Goal: Task Accomplishment & Management: Complete application form

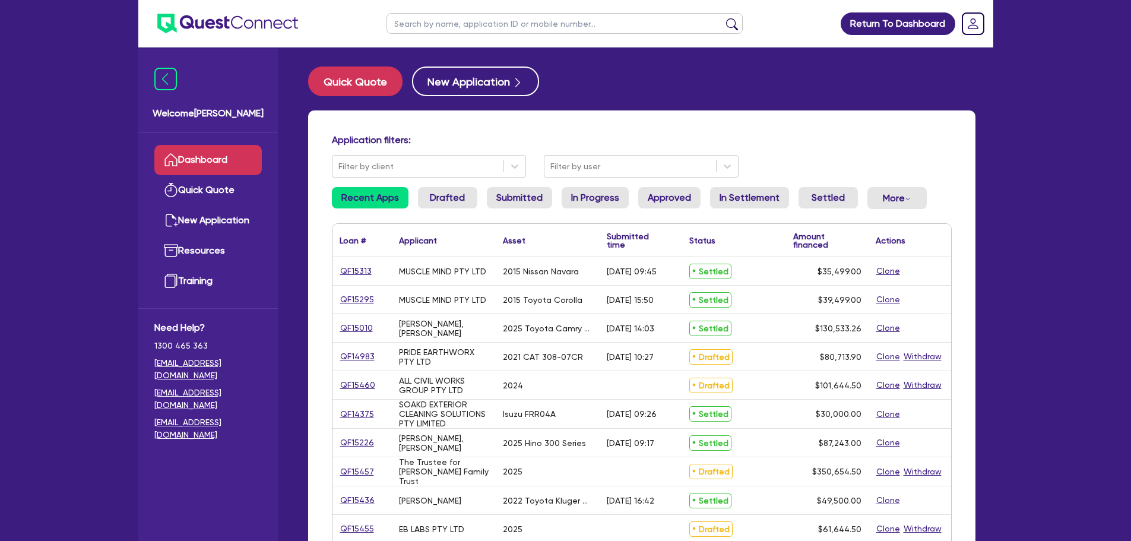
click at [439, 14] on input "text" at bounding box center [565, 23] width 356 height 21
type input "[PERSON_NAME]"
click at [723, 18] on button "submit" at bounding box center [732, 26] width 19 height 17
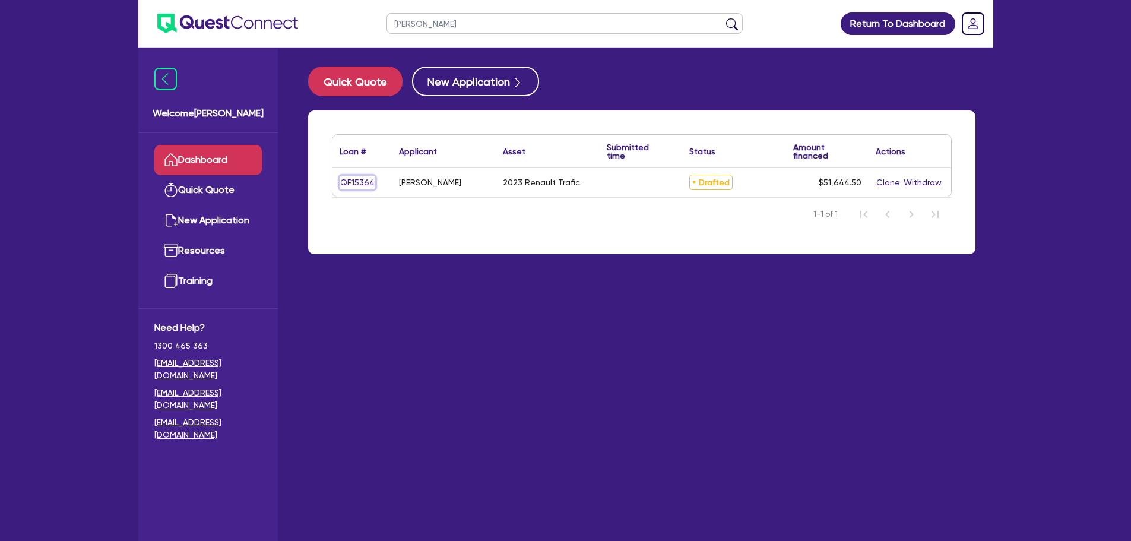
click at [349, 183] on link "QF15364" at bounding box center [358, 183] width 36 height 14
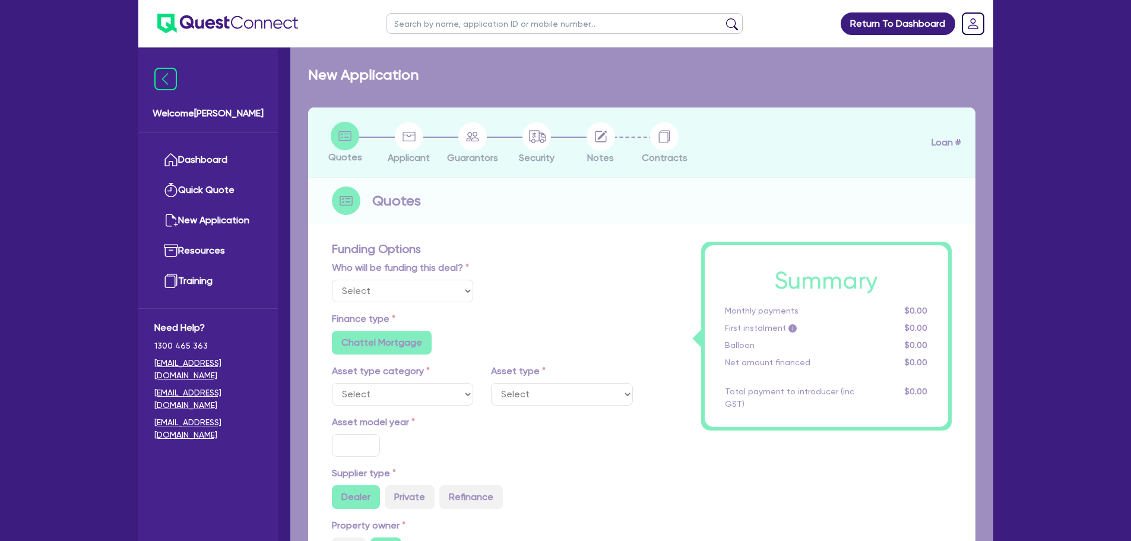
select select "Other"
select select "CARS_AND_LIGHT_TRUCKS"
type input "2023"
radio input "true"
type input "50,000"
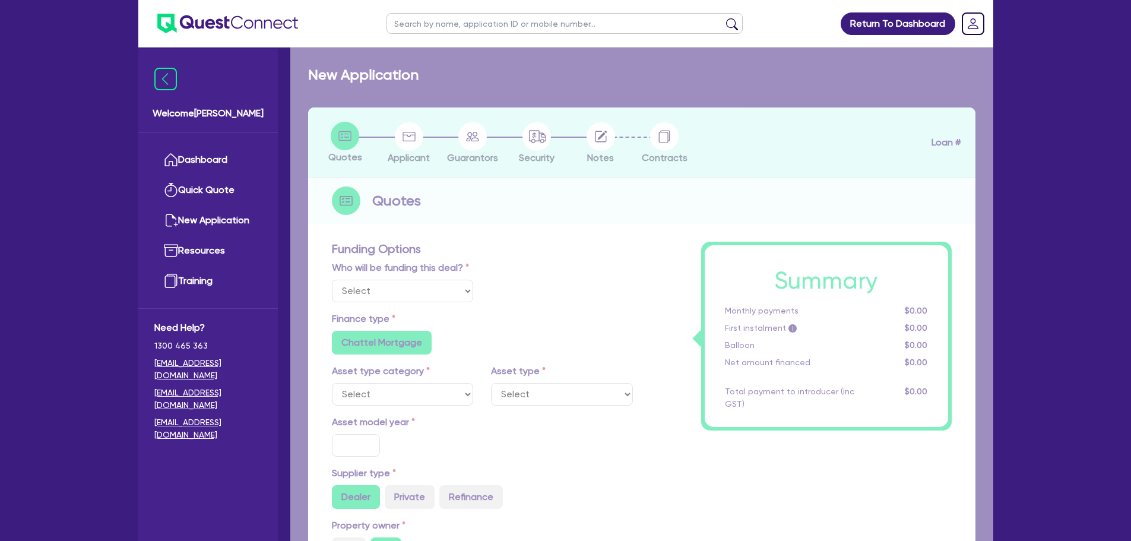
type input "5"
type input "2,582.23"
type input "8.5"
type input "900"
radio input "true"
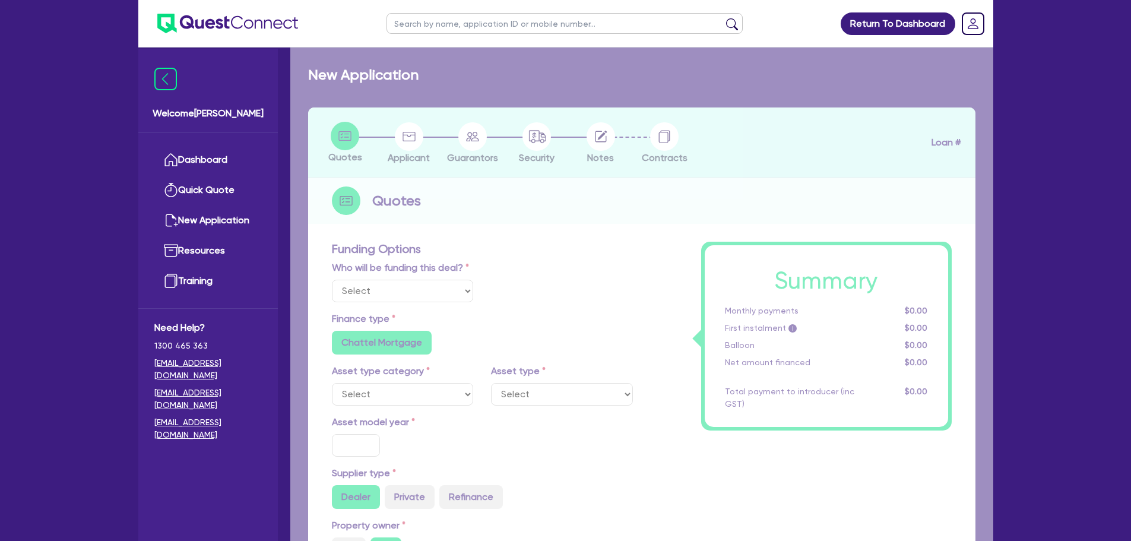
radio input "true"
select select "VANS_AND_UTES"
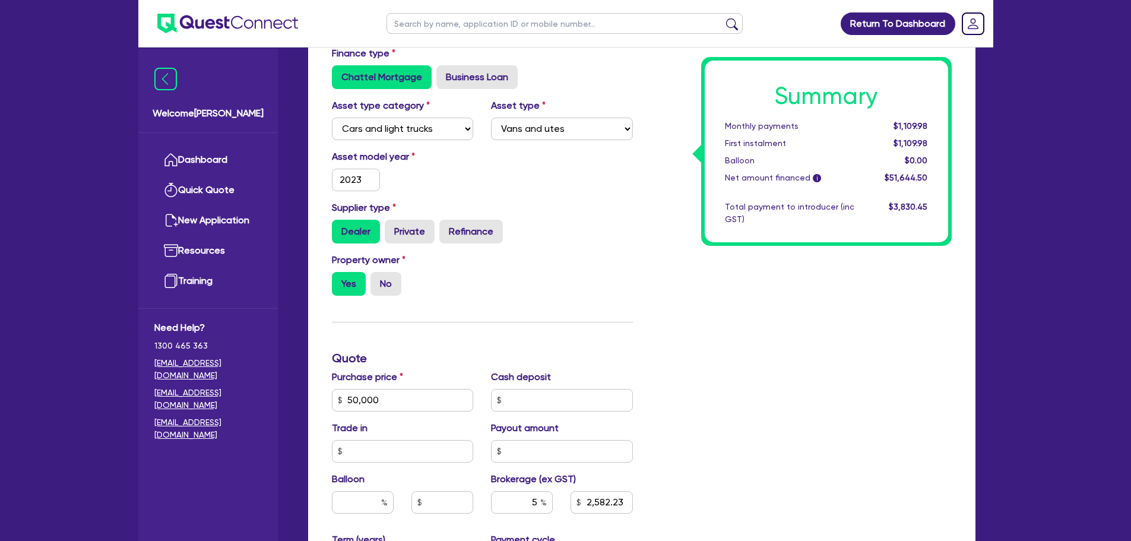
scroll to position [276, 0]
click at [368, 174] on input "2023" at bounding box center [356, 178] width 49 height 23
type input "202"
type input "50,000"
type input "2,582.23"
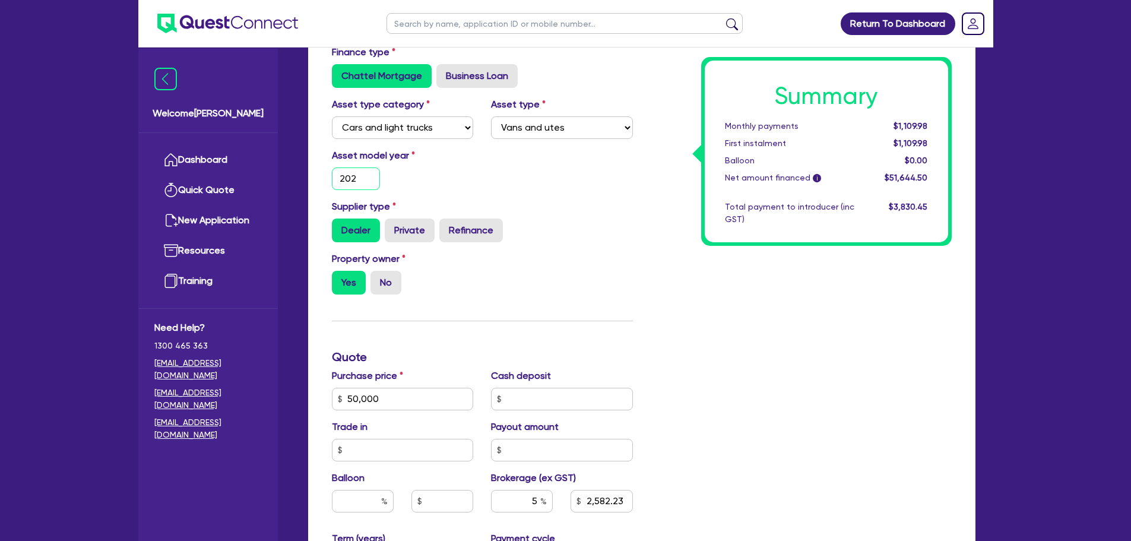
type input "2024"
type input "50,000"
type input "2,582.23"
type input "2024"
type input "50,000"
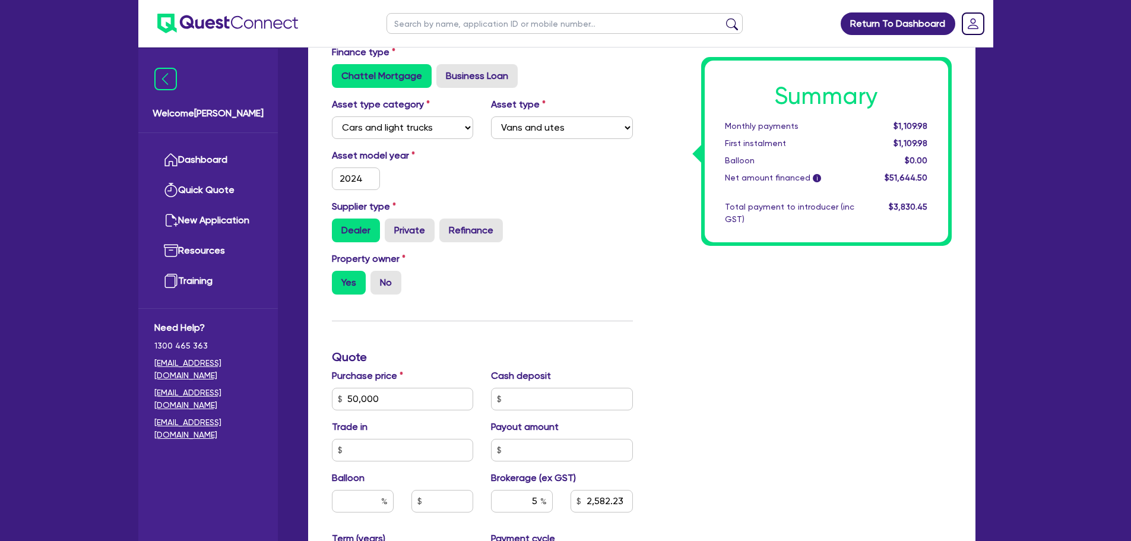
type input "2,582.23"
type input "50,000"
type input "2,582.23"
click at [469, 207] on div "Supplier type Dealer Private Refinance" at bounding box center [482, 221] width 319 height 43
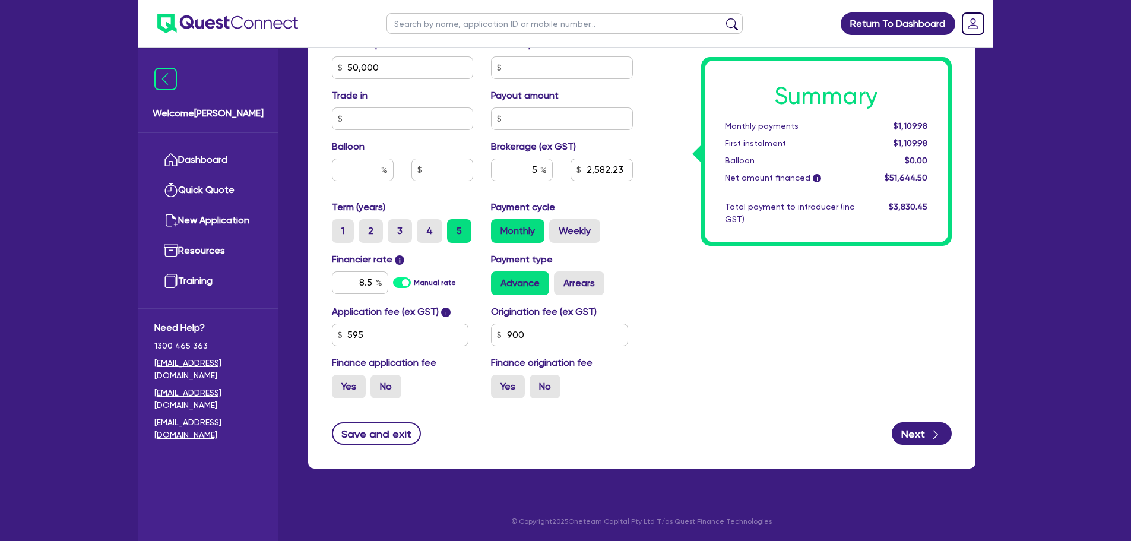
scroll to position [595, 0]
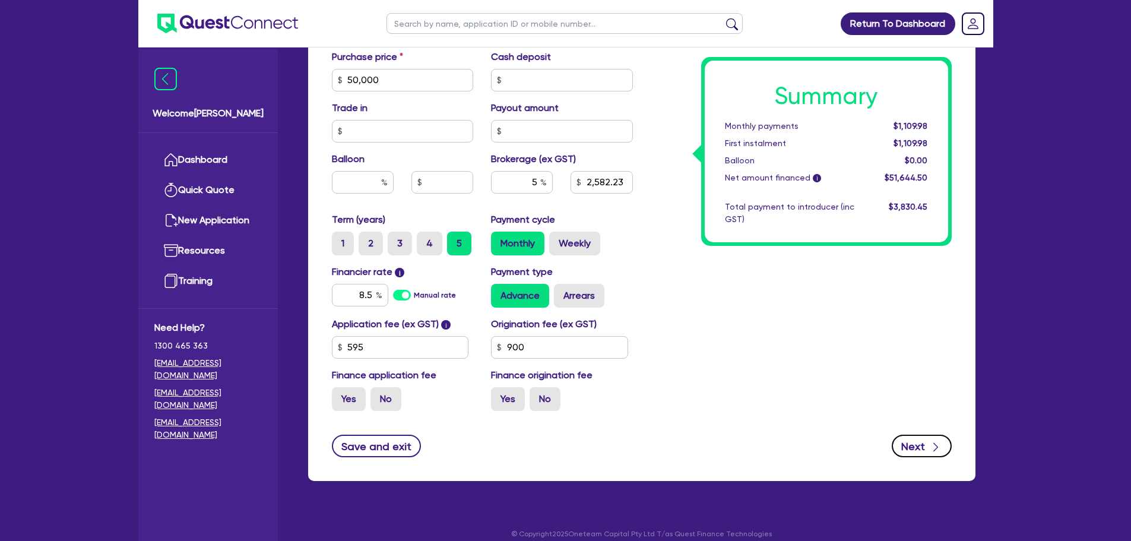
click at [895, 445] on button "Next" at bounding box center [922, 446] width 60 height 23
type input "50,000"
type input "2,582.23"
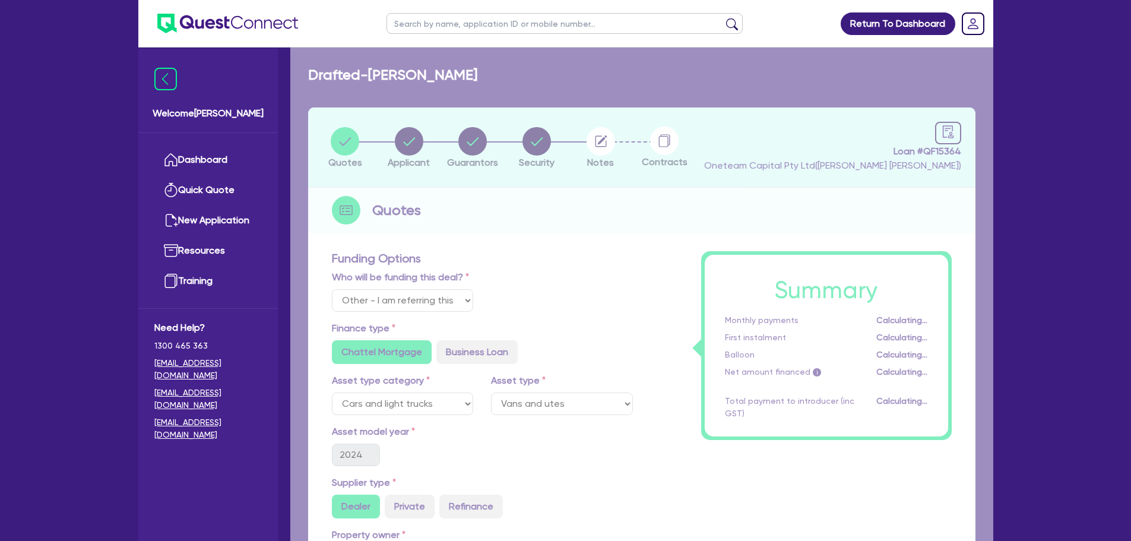
select select "SOLE_TRADER"
select select "BUILDING_CONSTRUCTION"
select select "TRADES_SERVICES_CONSUMERS"
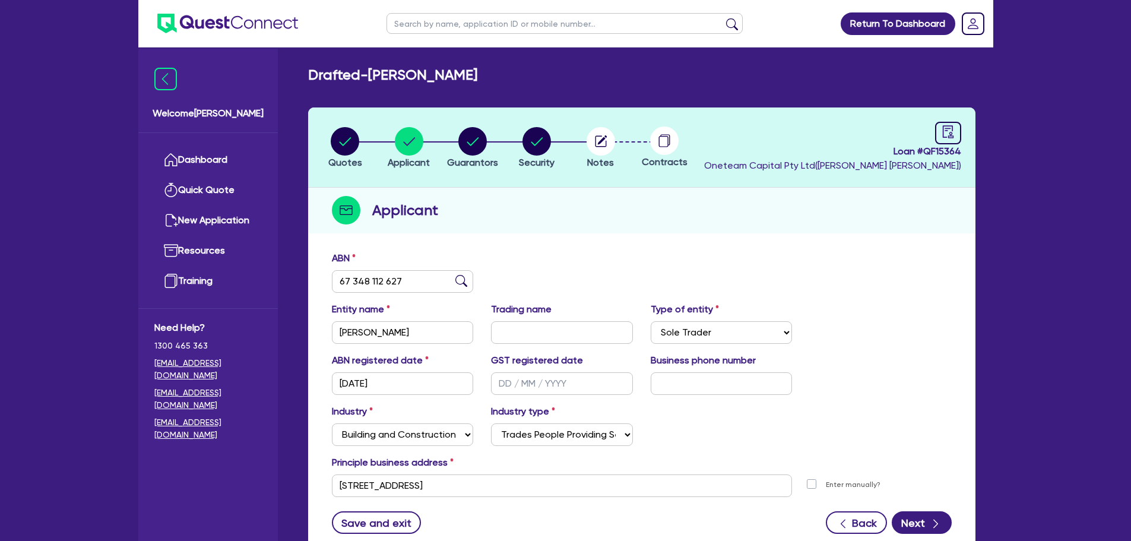
scroll to position [89, 0]
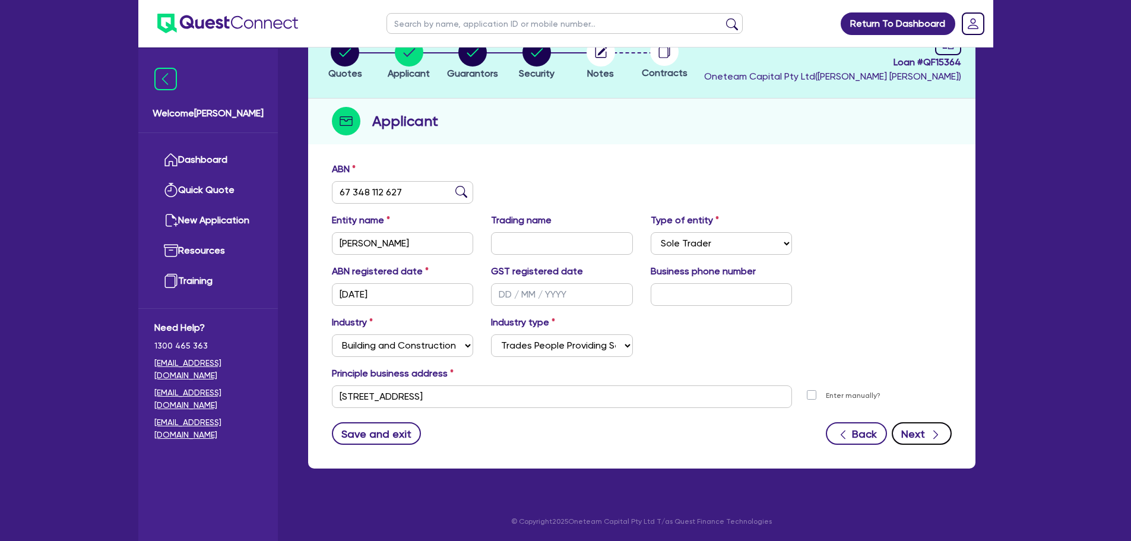
click at [914, 433] on button "Next" at bounding box center [922, 433] width 60 height 23
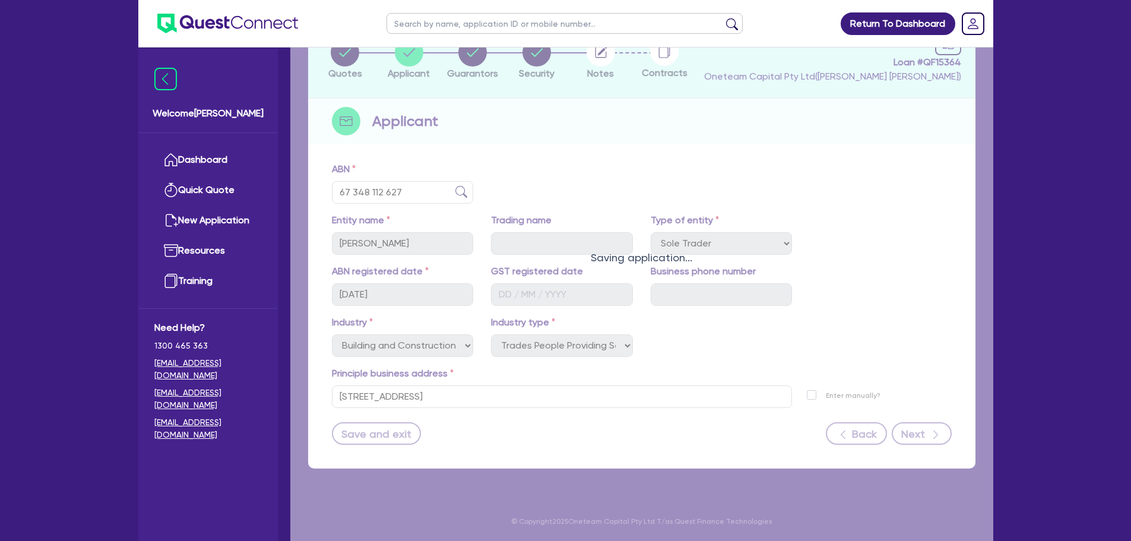
select select "MR"
select select "WA"
select select "MARRIED"
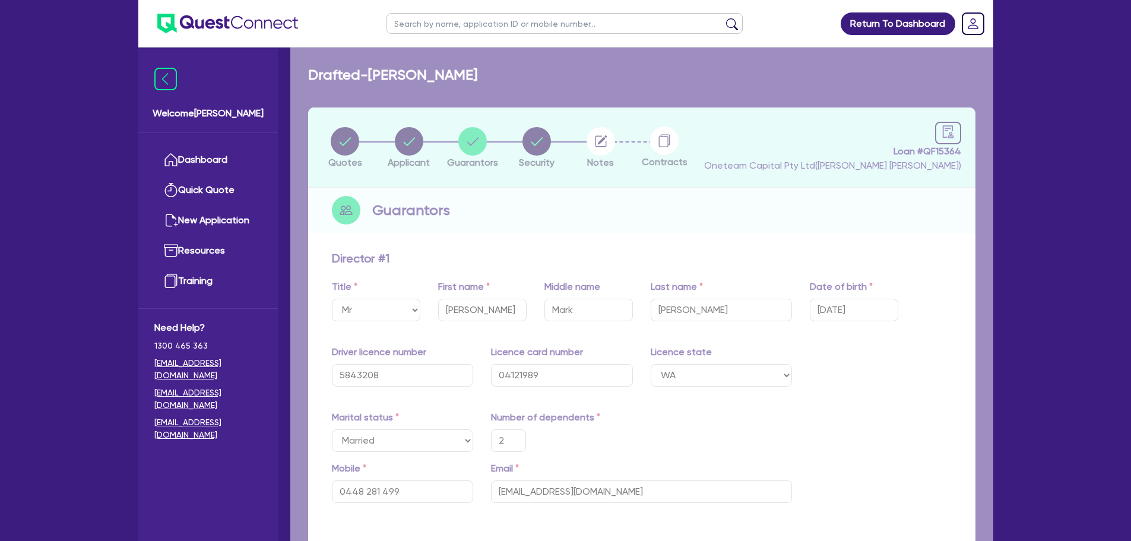
type input "2"
type input "0448 281 499"
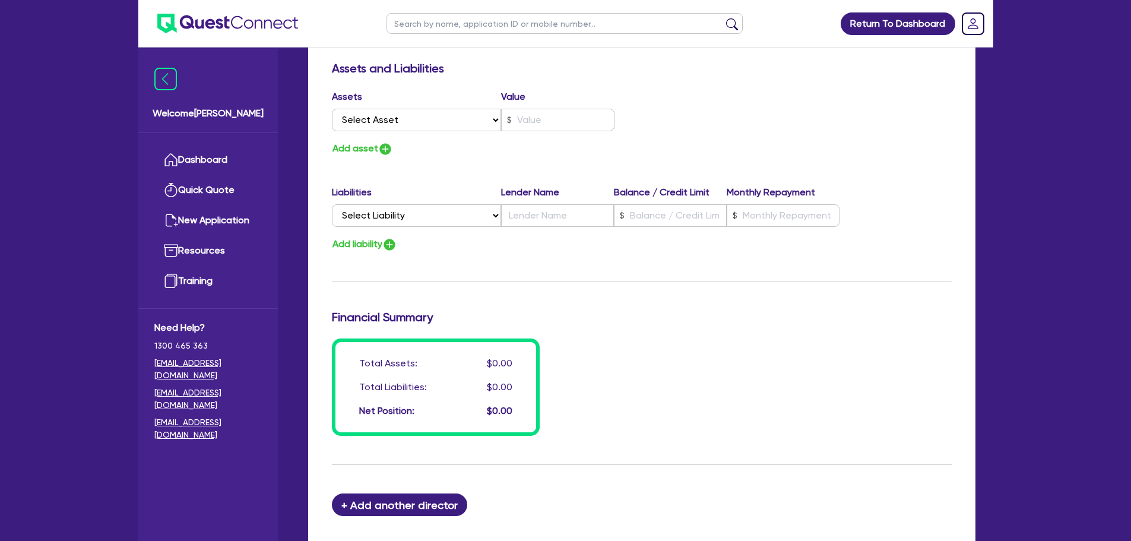
scroll to position [683, 0]
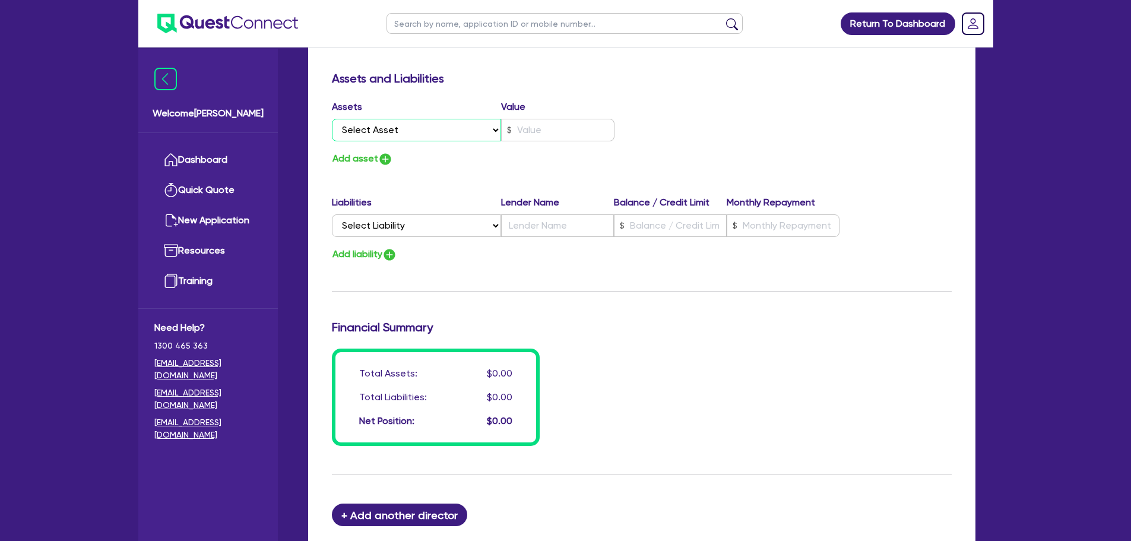
click at [401, 130] on select "Select Asset Cash Property Investment property Vehicle Truck Trailer Equipment …" at bounding box center [417, 130] width 170 height 23
click at [632, 109] on div "Assets Value Select Asset Cash Property Investment property Vehicle Truck Trail…" at bounding box center [482, 123] width 319 height 46
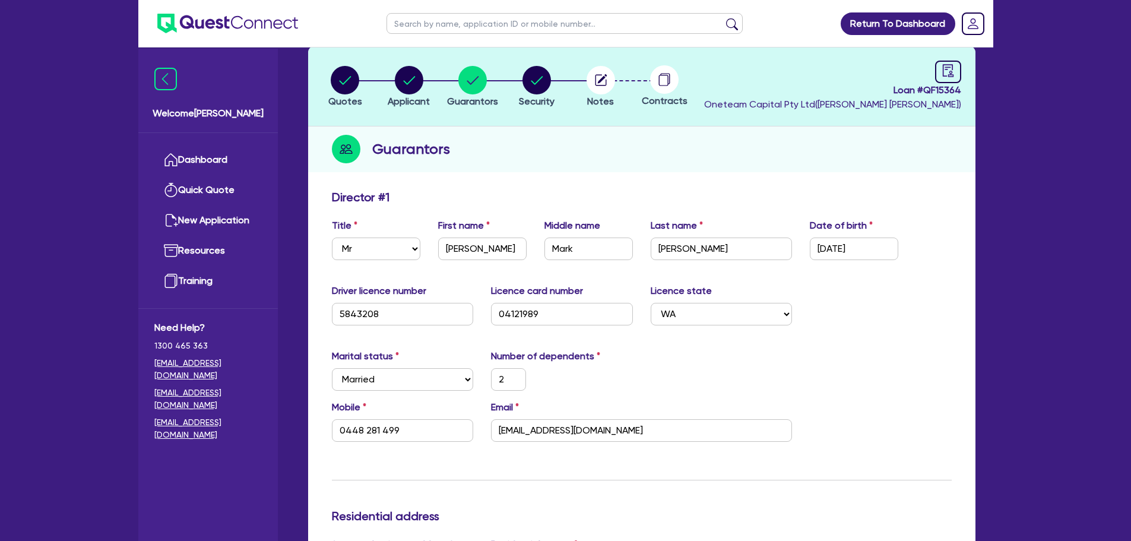
scroll to position [0, 0]
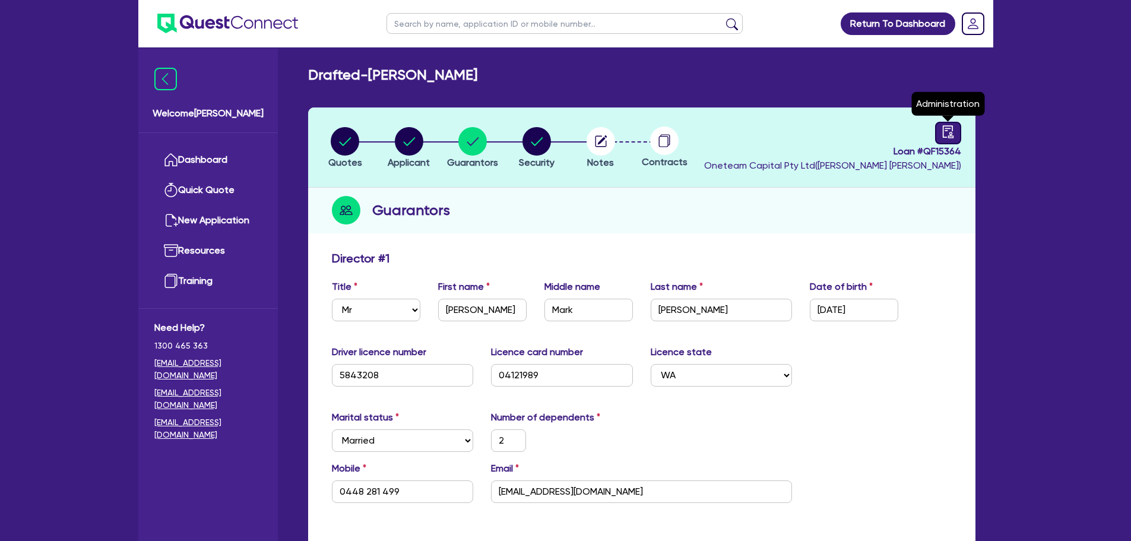
click at [948, 135] on icon "audit" at bounding box center [947, 131] width 11 height 12
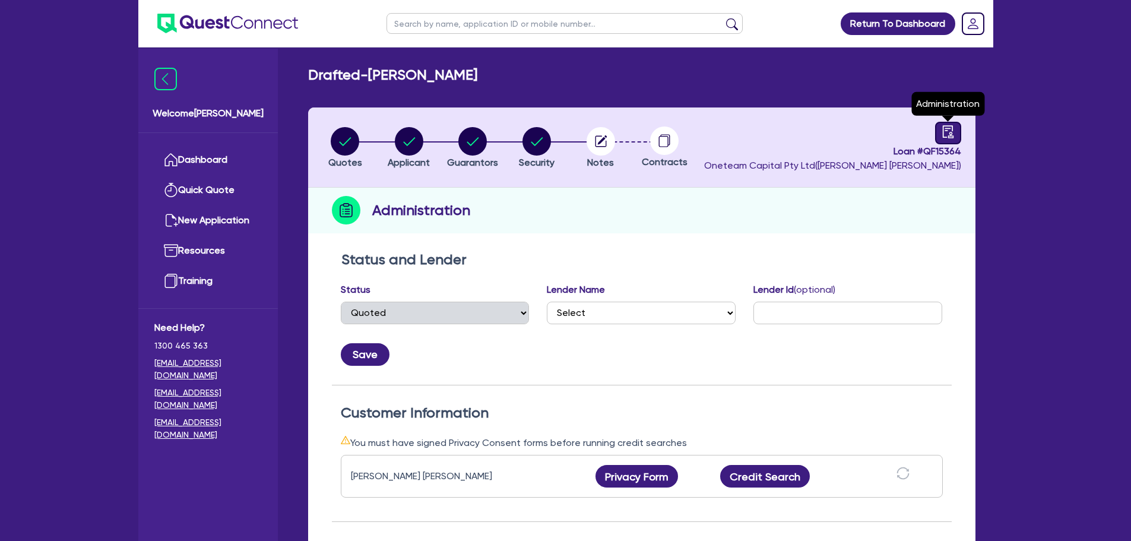
select select "DRAFTED_NEW"
select select "Other"
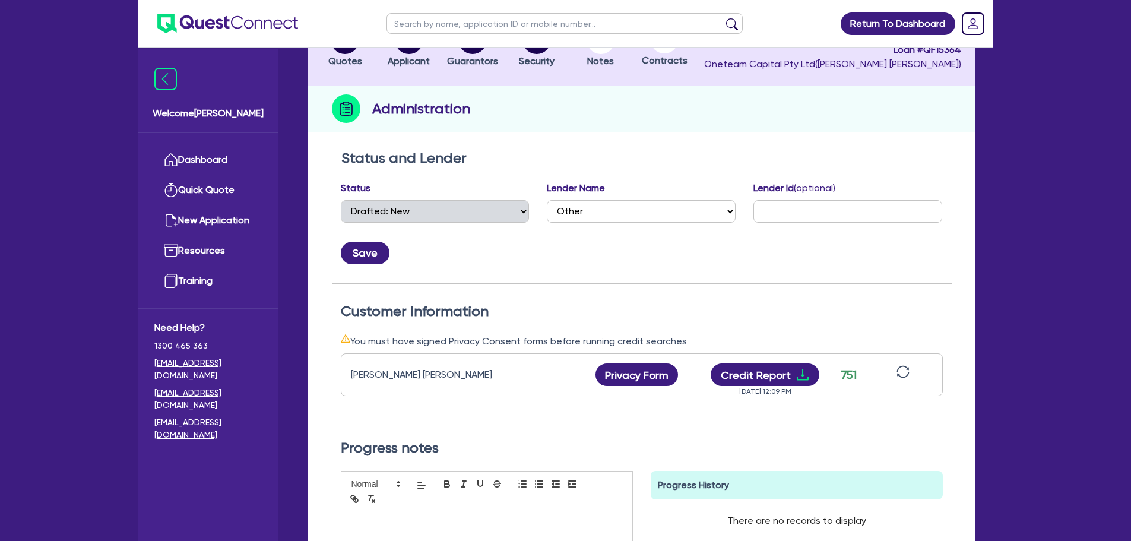
scroll to position [102, 0]
click at [768, 365] on button "Credit Report" at bounding box center [765, 374] width 109 height 23
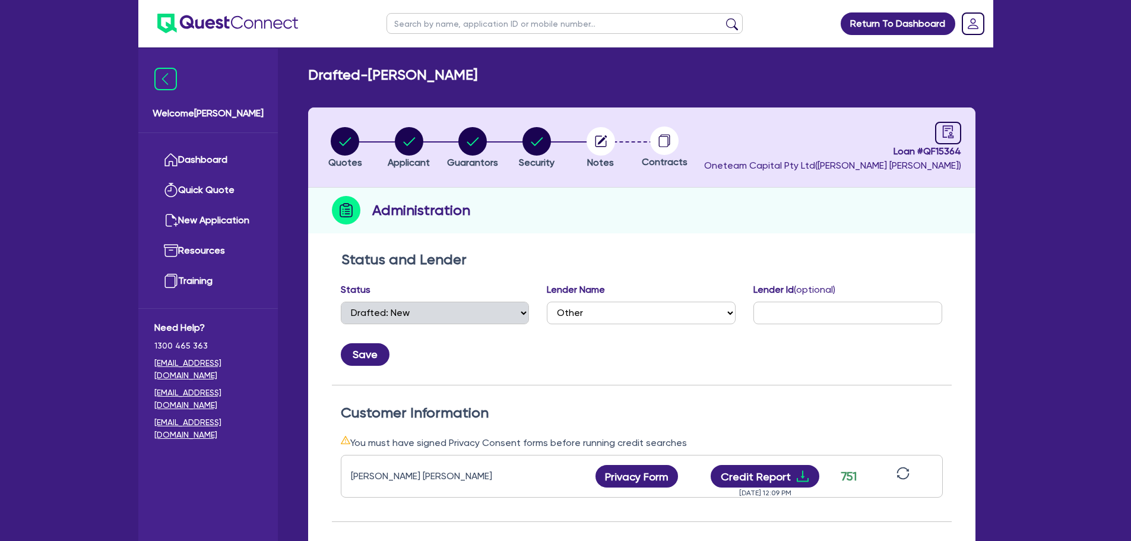
click at [562, 111] on header "Quotes Applicant [GEOGRAPHIC_DATA] Security Notes Contracts Loan # QF15364 Onet…" at bounding box center [641, 147] width 667 height 80
click at [539, 150] on circle "button" at bounding box center [537, 141] width 29 height 29
select select "CARS_AND_LIGHT_TRUCKS"
select select "VANS_AND_UTES"
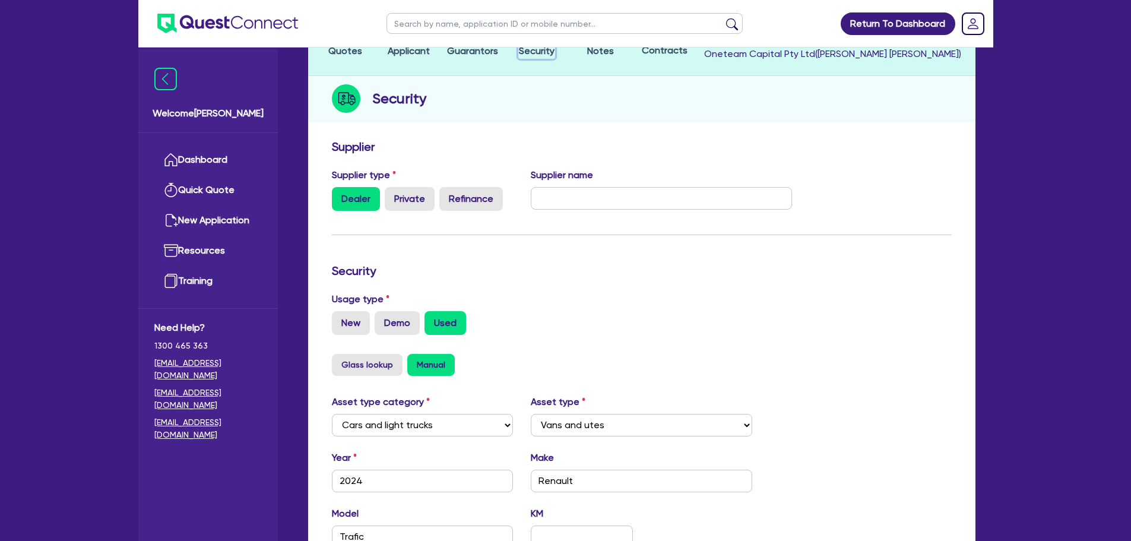
scroll to position [75, 0]
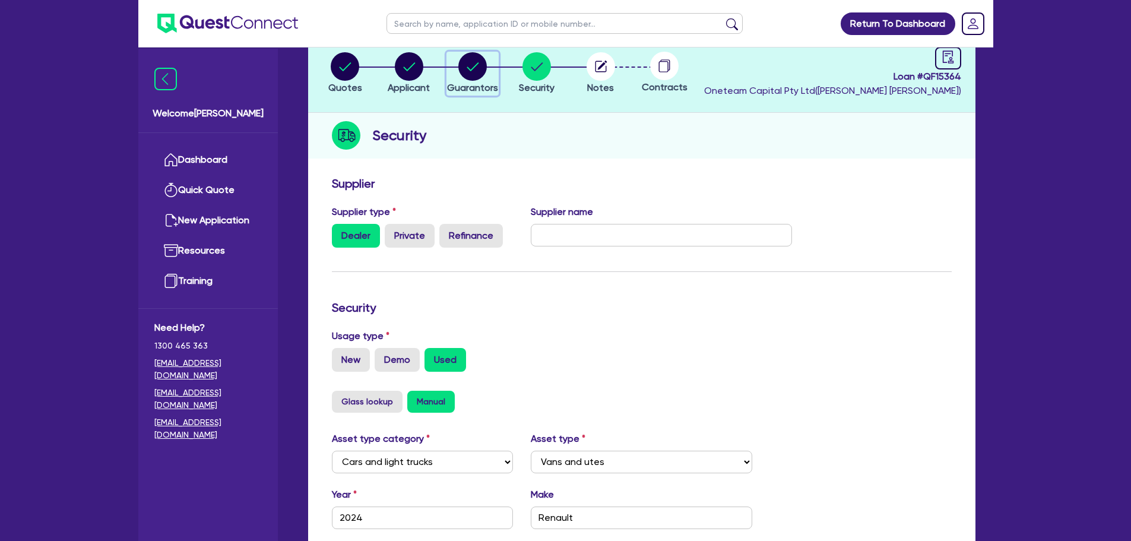
click at [468, 66] on circle "button" at bounding box center [472, 66] width 29 height 29
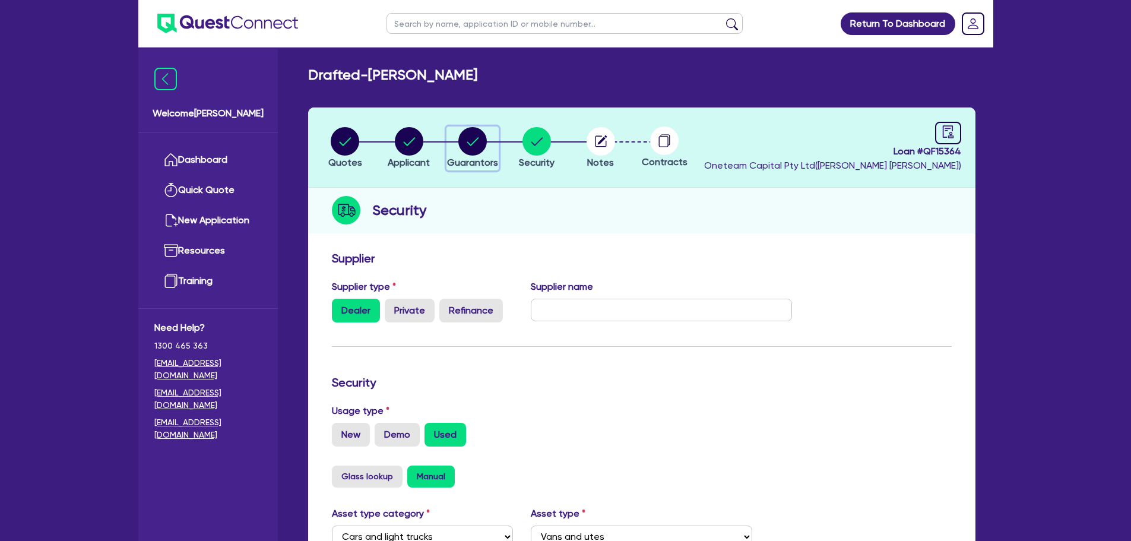
select select "MR"
select select "WA"
select select "MARRIED"
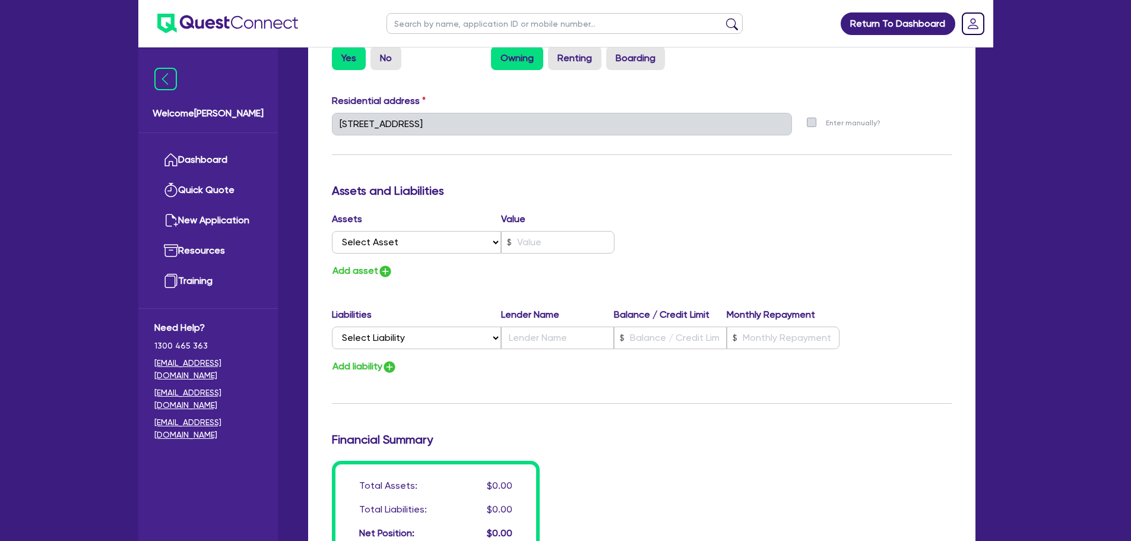
scroll to position [572, 0]
click at [417, 236] on select "Select Asset Cash Property Investment property Vehicle Truck Trailer Equipment …" at bounding box center [417, 241] width 170 height 23
select select "PROPERTY"
click at [332, 230] on select "Select Asset Cash Property Investment property Vehicle Truck Trailer Equipment …" at bounding box center [417, 241] width 170 height 23
type input "2"
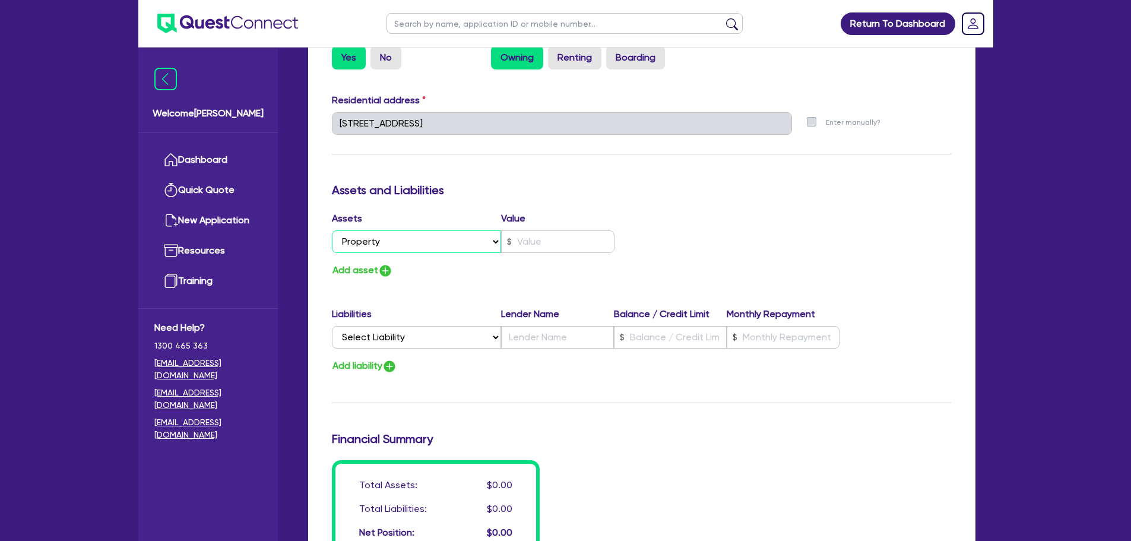
type input "0448 281 499"
click at [516, 248] on input "text" at bounding box center [557, 241] width 113 height 23
type input "2"
type input "0448 281 499"
type input "7"
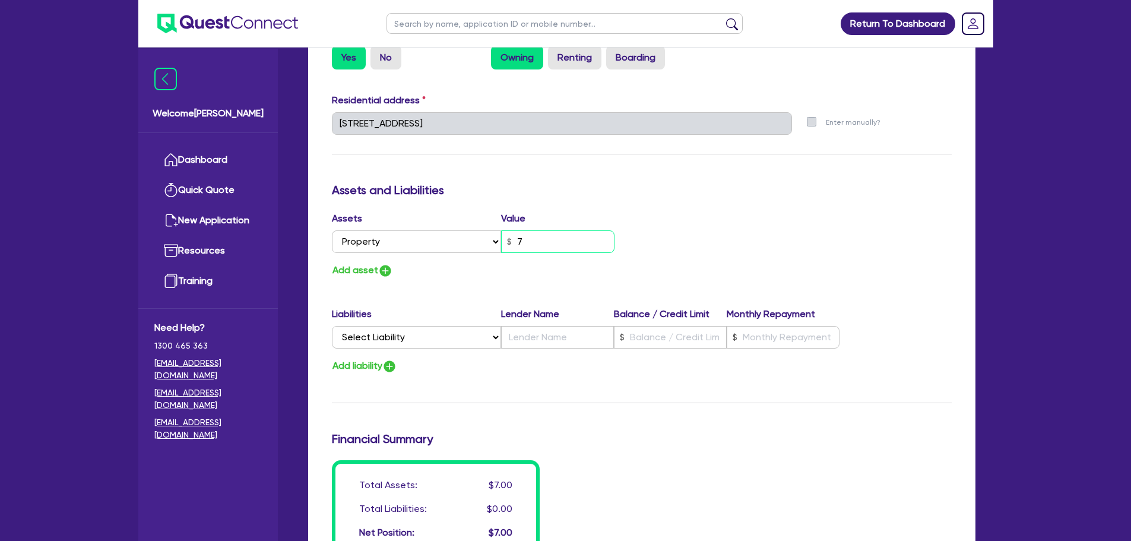
type input "2"
type input "0448 281 499"
type input "2"
type input "0448 281 499"
type input "6"
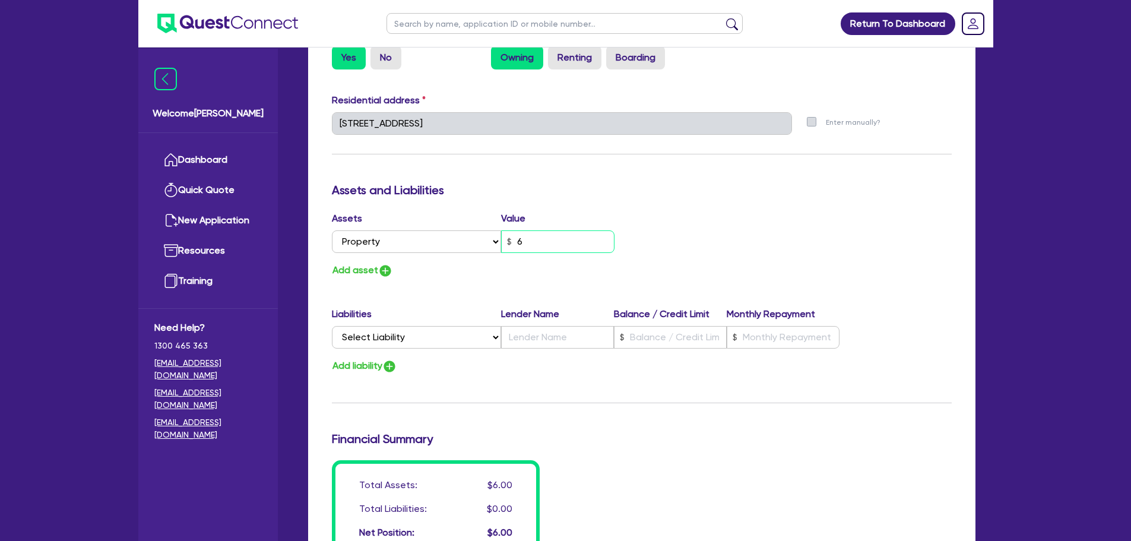
type input "2"
type input "0448 281 499"
type input "60"
type input "2"
type input "0448 281 499"
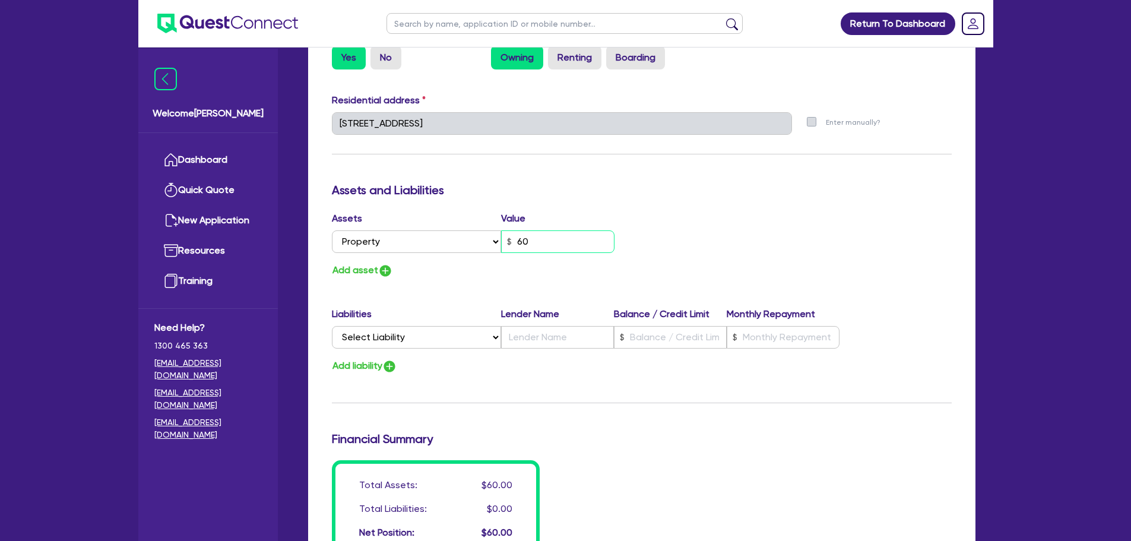
type input "600"
type input "2"
type input "0448 281 499"
type input "6,000"
type input "2"
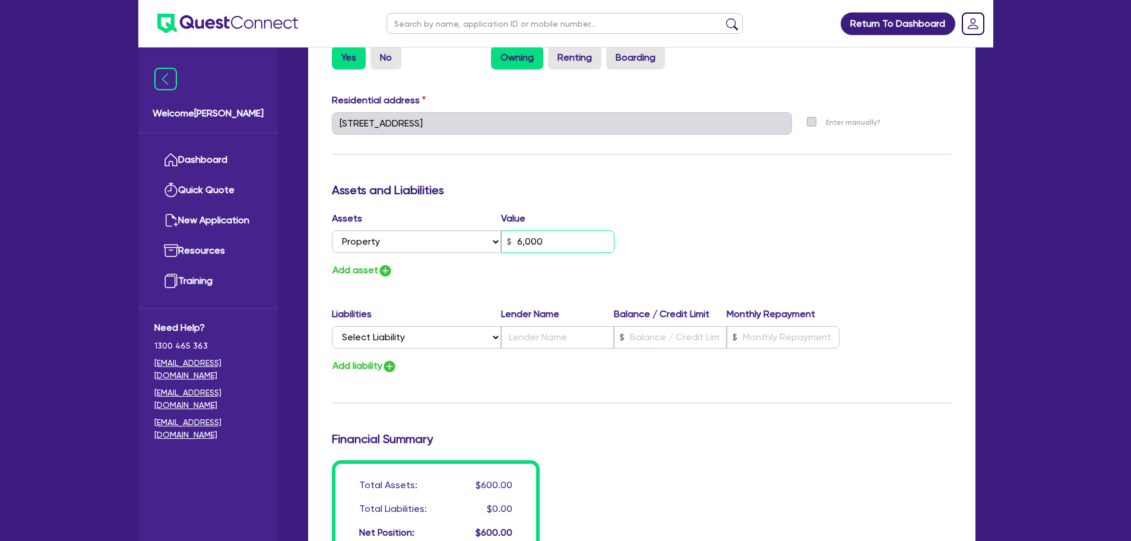
type input "0448 281 499"
type input "60,000"
type input "2"
type input "0448 281 499"
type input "600,000"
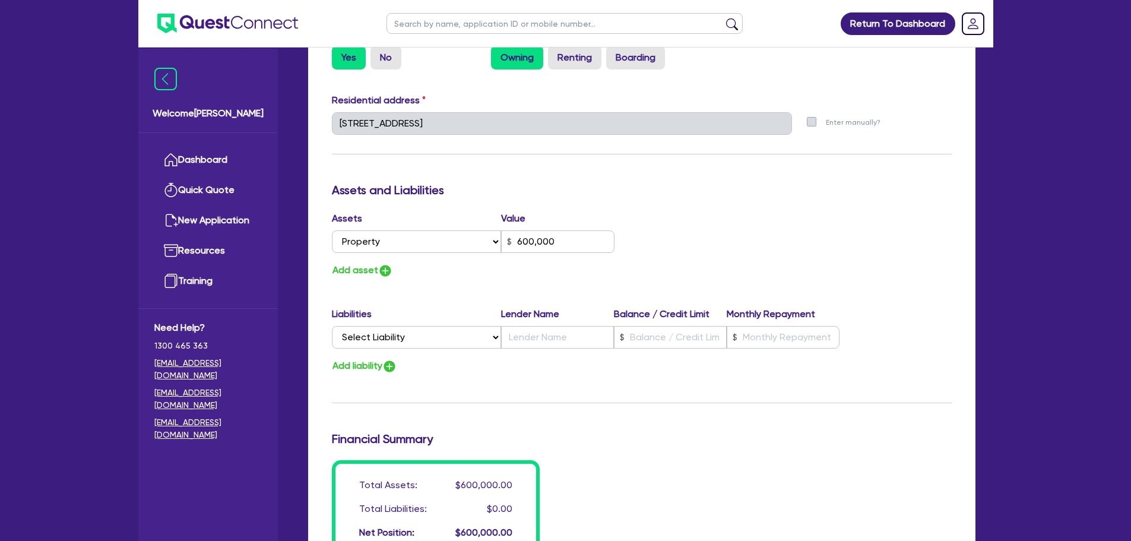
click at [514, 264] on div "Add asset" at bounding box center [482, 270] width 319 height 16
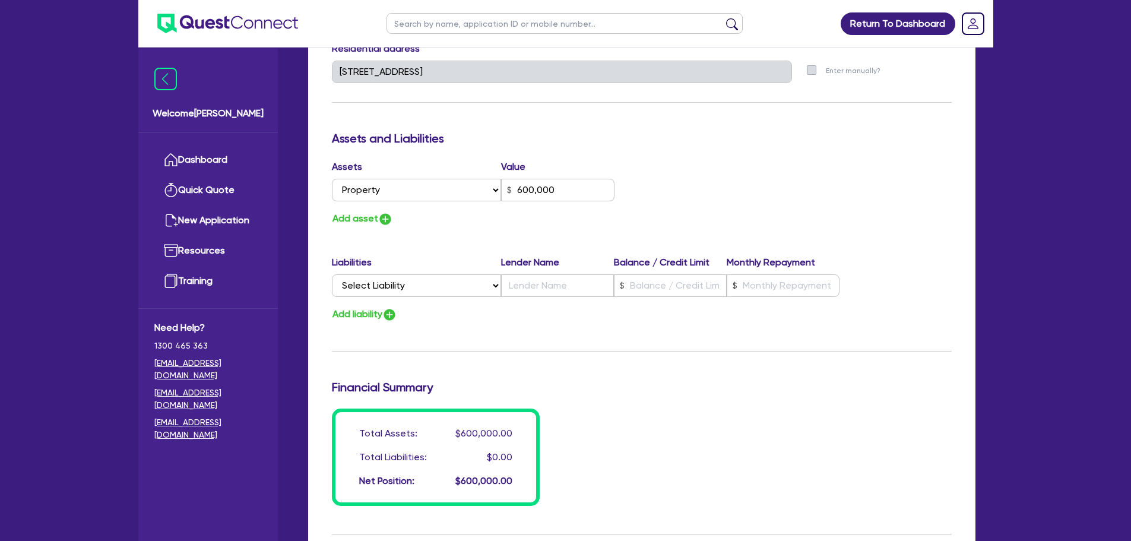
scroll to position [625, 0]
click at [394, 287] on select "Select Liability Credit card Mortgage Investment property loan Vehicle loan Tru…" at bounding box center [416, 284] width 169 height 23
select select "MORTGAGE"
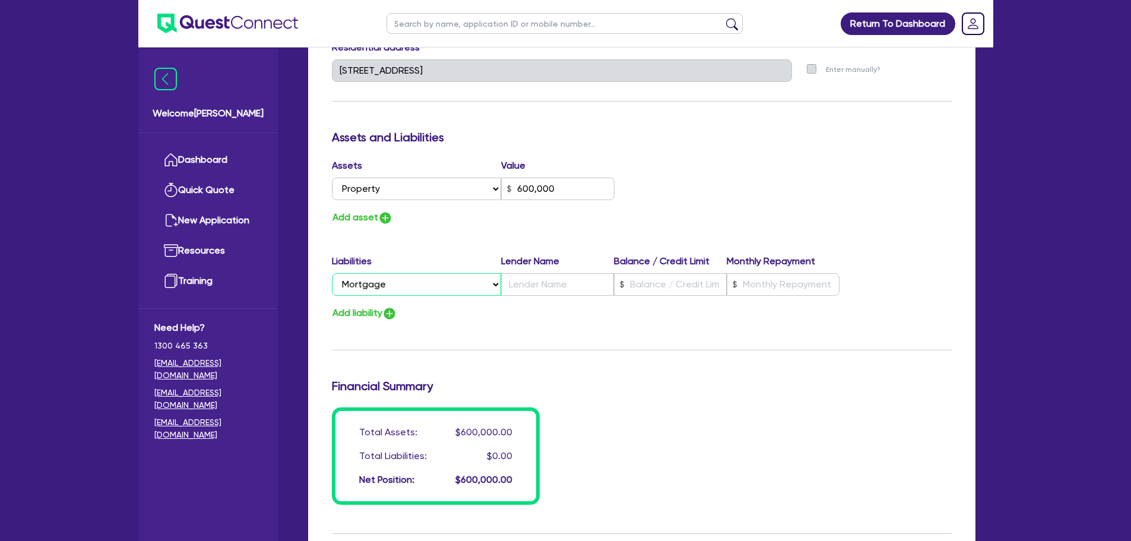
click at [332, 273] on select "Select Liability Credit card Mortgage Investment property loan Vehicle loan Tru…" at bounding box center [416, 284] width 169 height 23
type input "2"
type input "0448 281 499"
type input "600,000"
click at [512, 289] on input "text" at bounding box center [557, 284] width 113 height 23
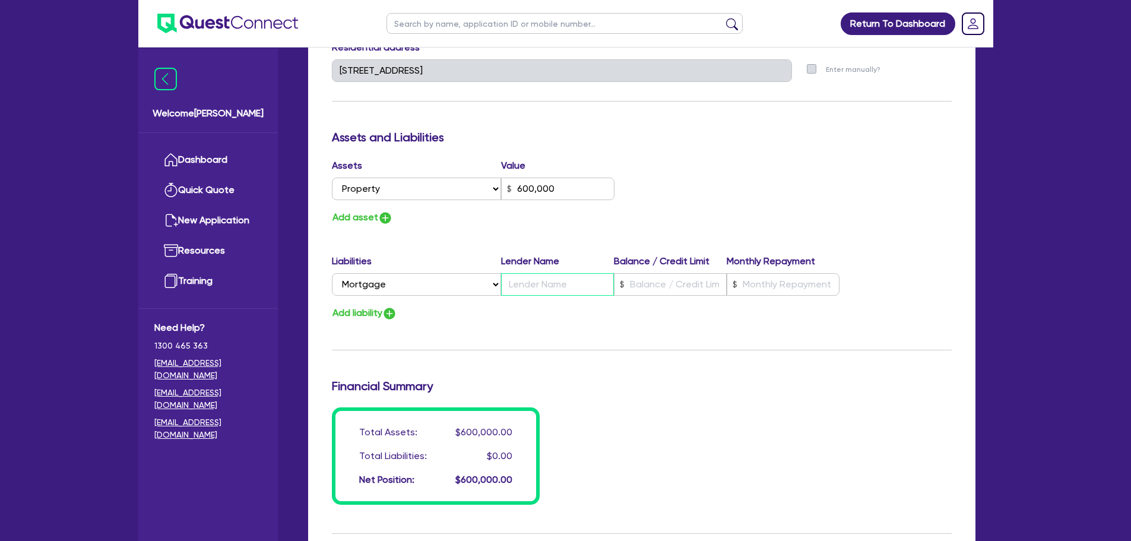
type input "2"
type input "0448 281 499"
type input "600,000"
type input "W"
type input "2"
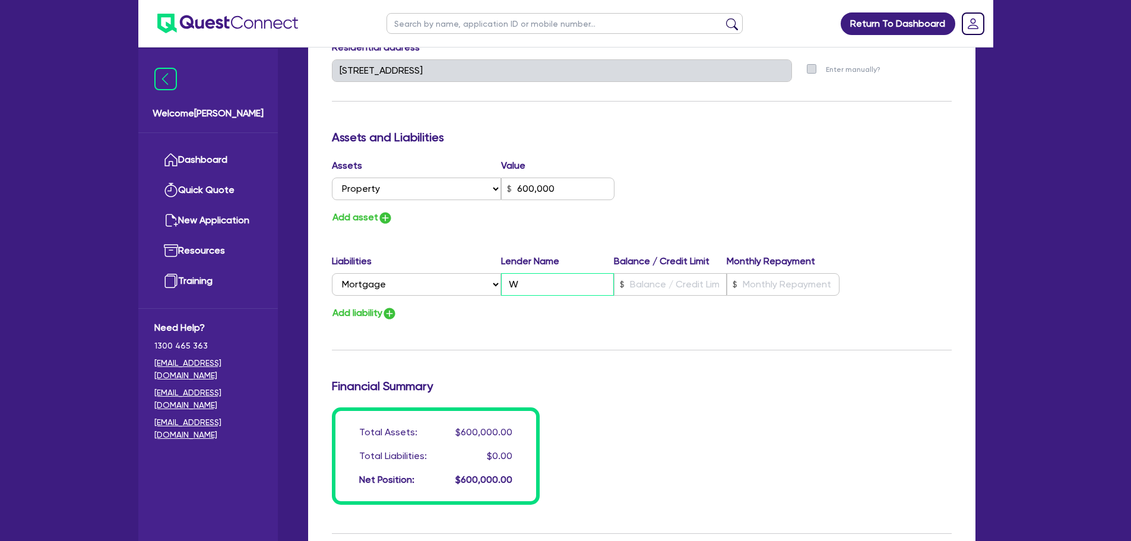
type input "0448 281 499"
type input "600,000"
type input "We"
type input "2"
type input "0448 281 499"
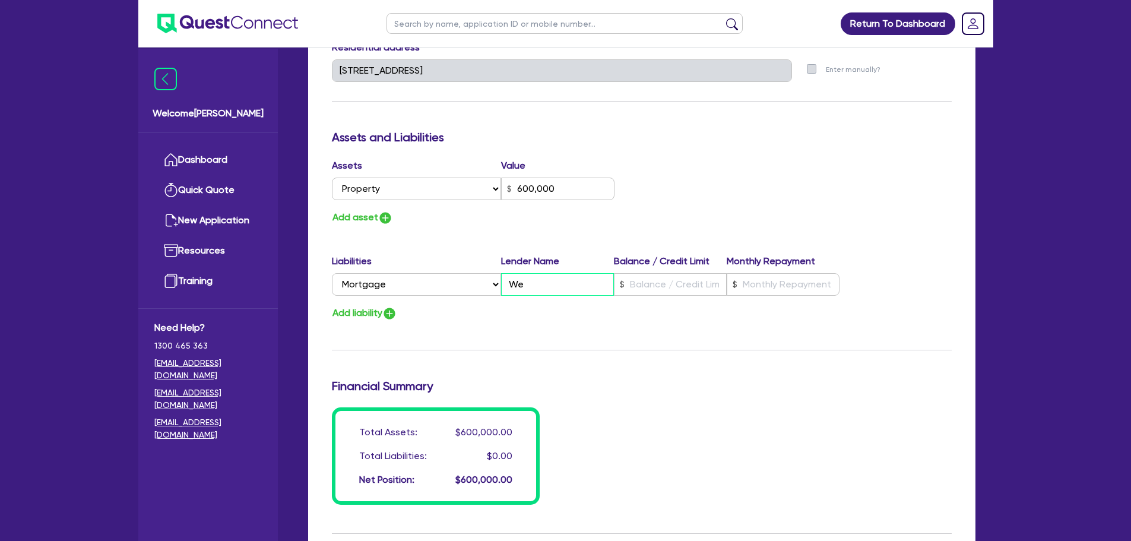
type input "600,000"
type input "[PERSON_NAME]"
type input "2"
type input "0448 281 499"
type input "600,000"
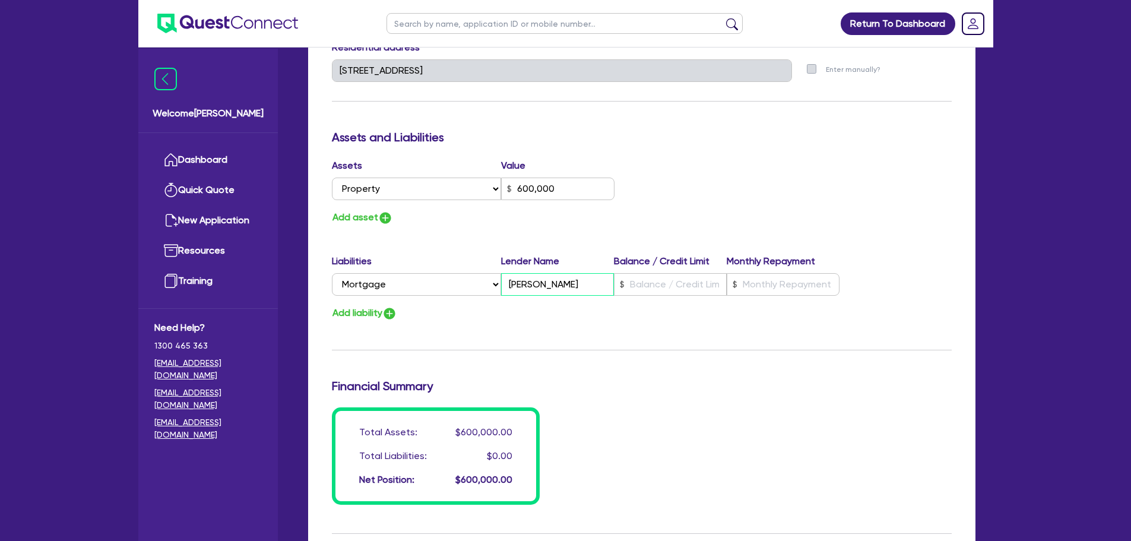
type input "West"
type input "2"
type input "0448 281 499"
type input "600,000"
type input "Westp"
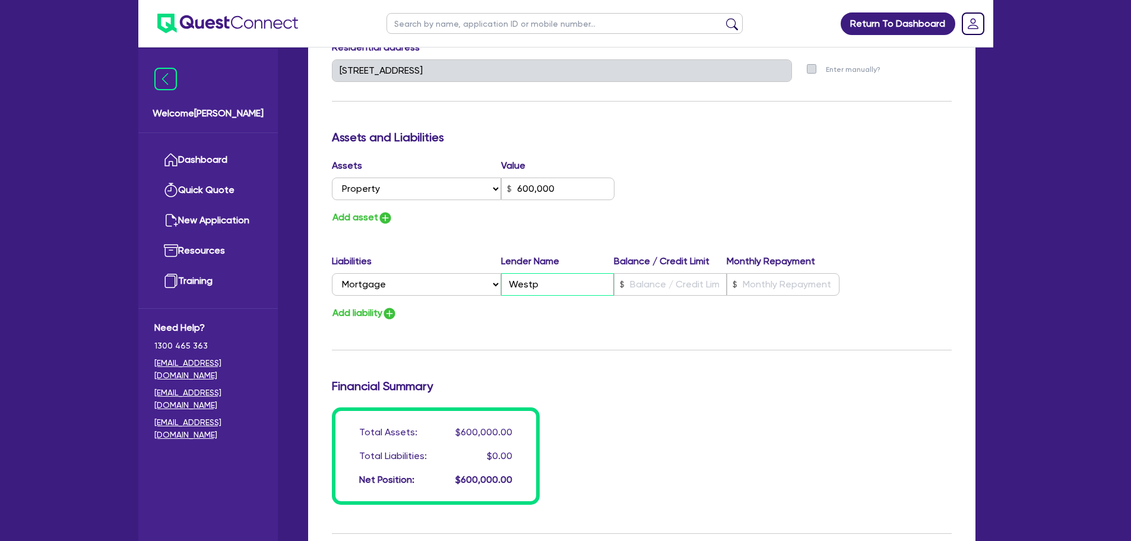
type input "2"
type input "0448 281 499"
type input "600,000"
type input "Westpa"
type input "2"
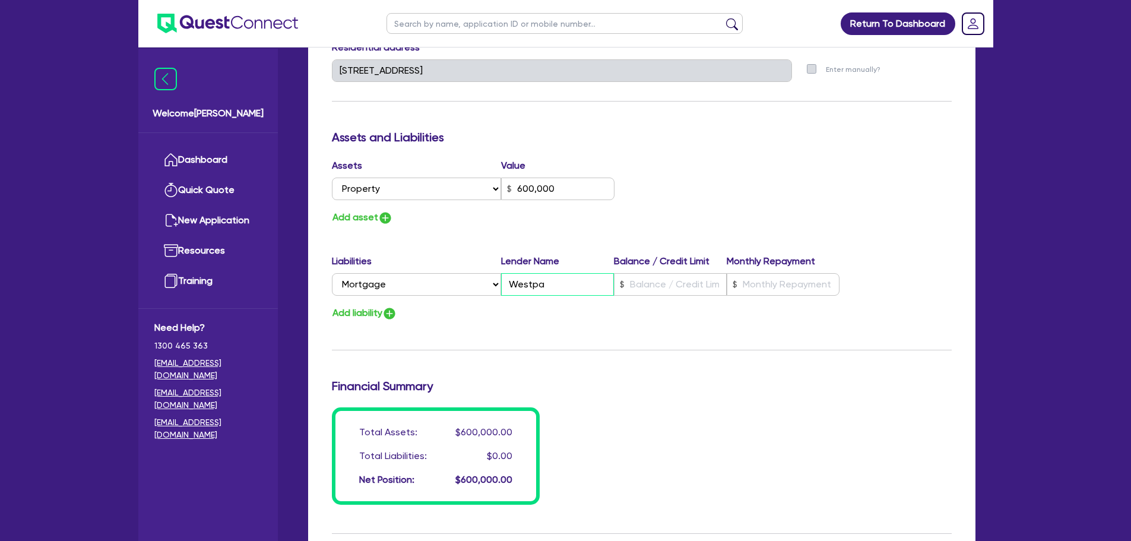
type input "0448 281 499"
type input "600,000"
type input "Westpac"
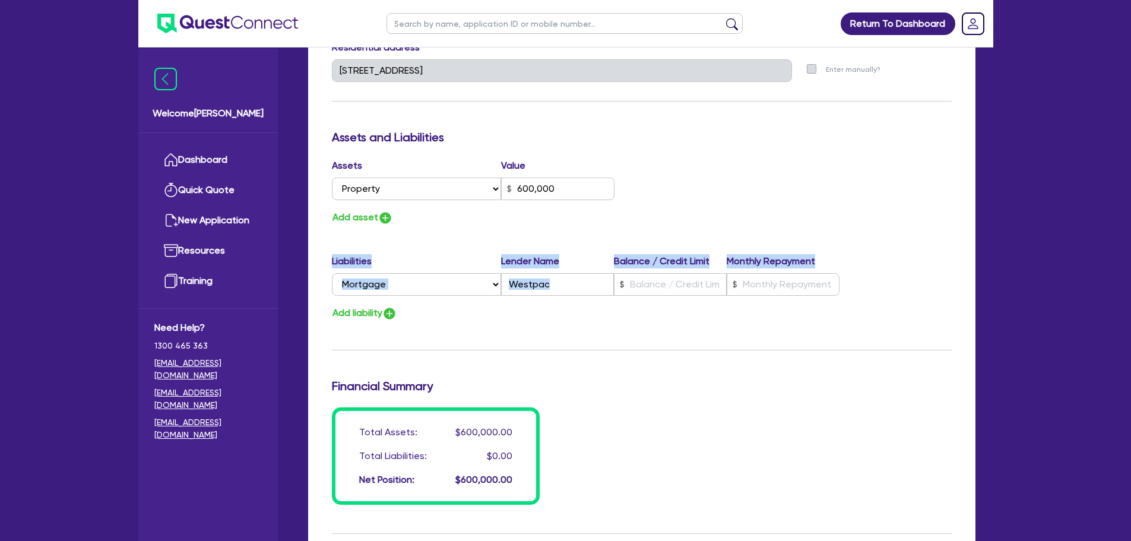
drag, startPoint x: 563, startPoint y: 326, endPoint x: 669, endPoint y: 277, distance: 117.2
click at [669, 277] on div "Update residential status for Director #1 Boarding is only acceptable when the …" at bounding box center [642, 66] width 620 height 878
click at [669, 277] on input "text" at bounding box center [670, 284] width 113 height 23
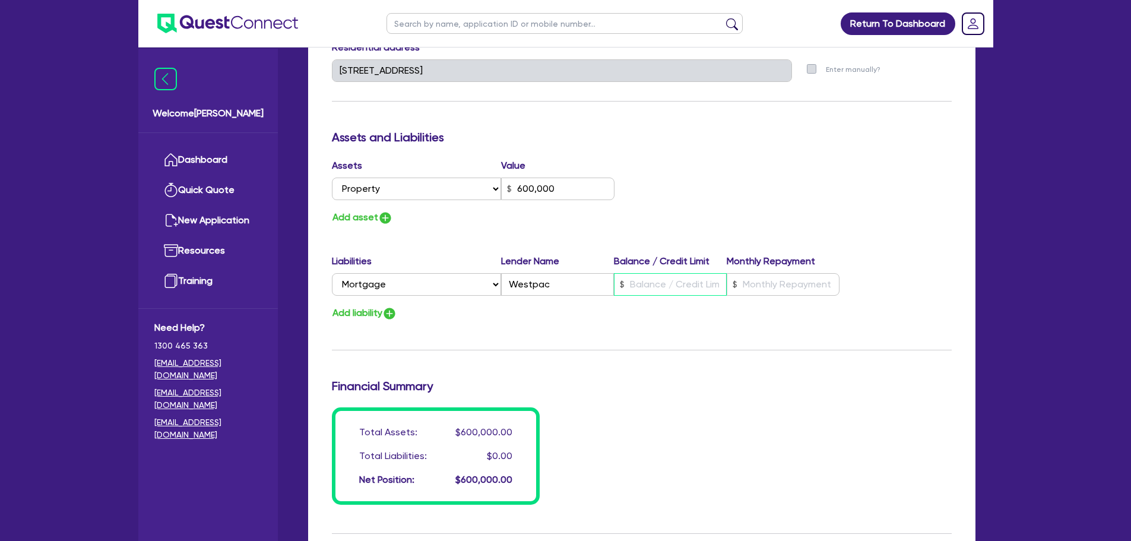
type input "2"
type input "0448 281 499"
type input "600,000"
type input "4"
type input "2"
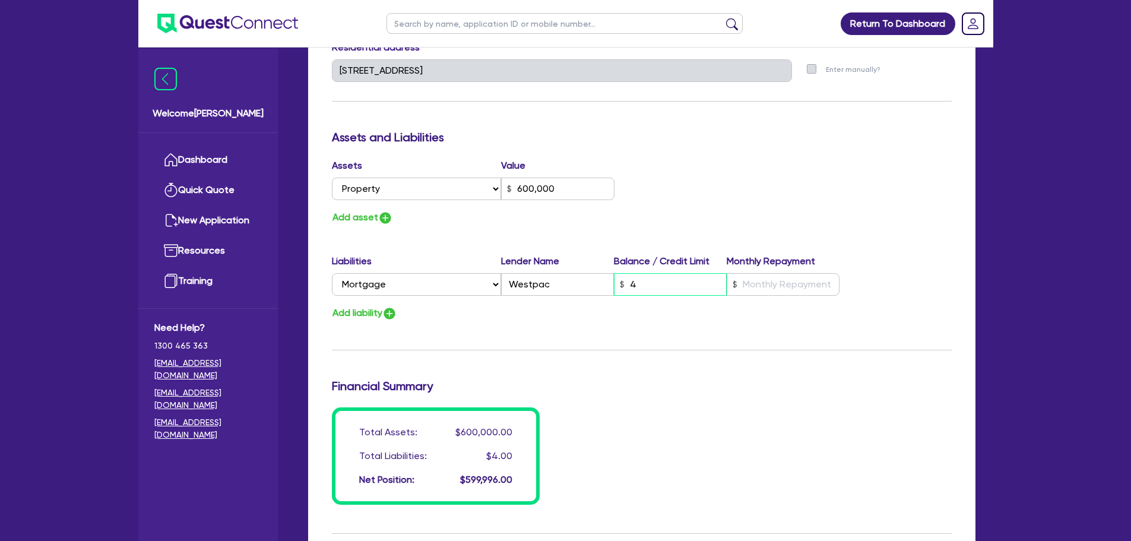
type input "0448 281 499"
type input "600,000"
type input "46"
type input "2"
type input "0448 281 499"
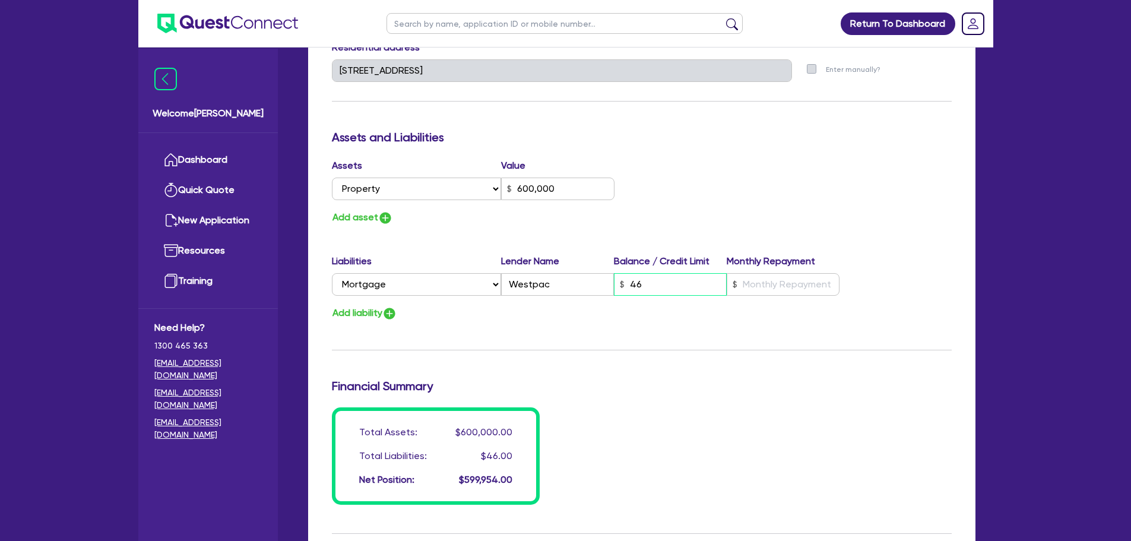
type input "600,000"
type input "460"
type input "2"
type input "0448 281 499"
type input "600,000"
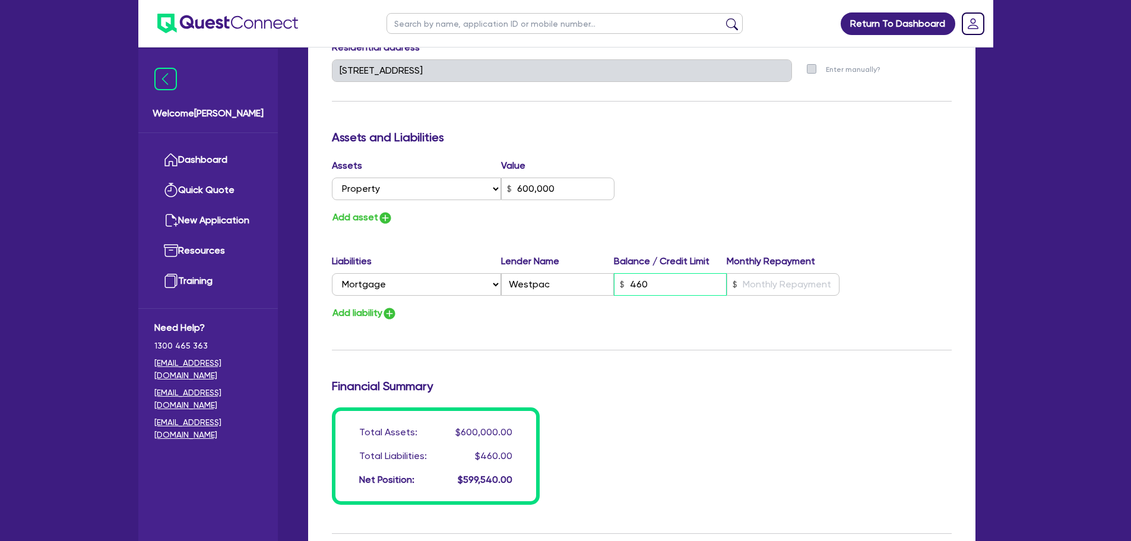
type input "4,600"
type input "2"
type input "0448 281 499"
type input "600,000"
type input "46,000"
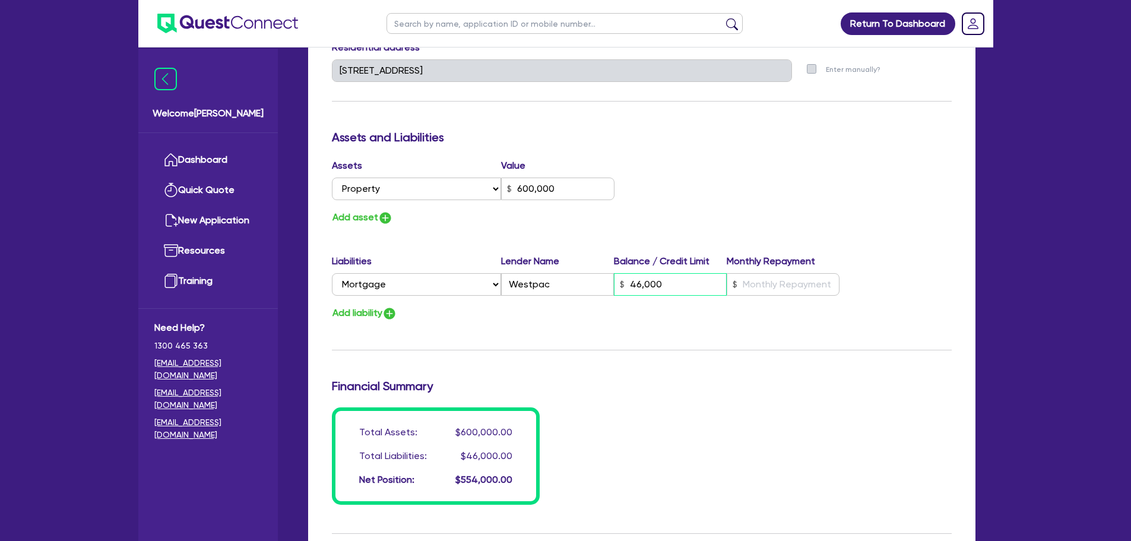
type input "2"
type input "0448 281 499"
type input "600,000"
type input "460,000"
drag, startPoint x: 733, startPoint y: 285, endPoint x: 751, endPoint y: 285, distance: 18.4
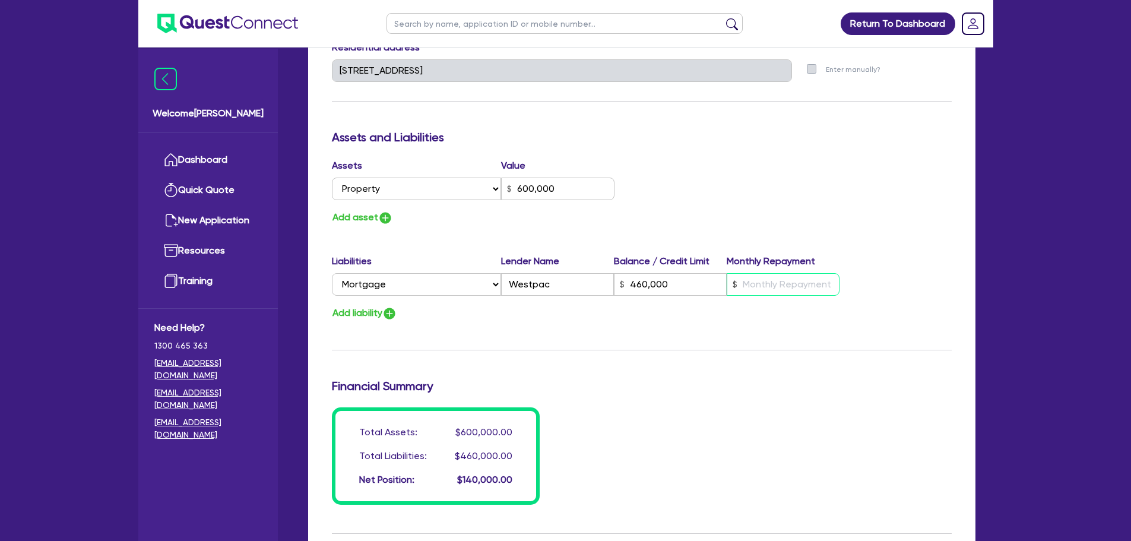
click at [751, 285] on div at bounding box center [783, 284] width 113 height 23
type input "2"
type input "0448 281 499"
type input "600,000"
type input "460,000"
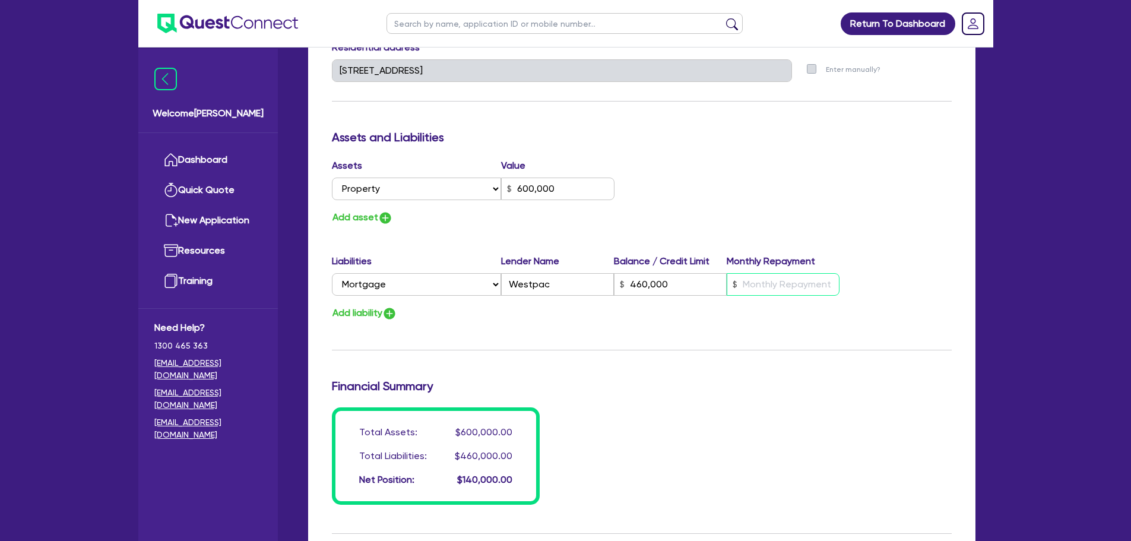
type input "2"
type input "0448 281 499"
type input "600,000"
type input "460,000"
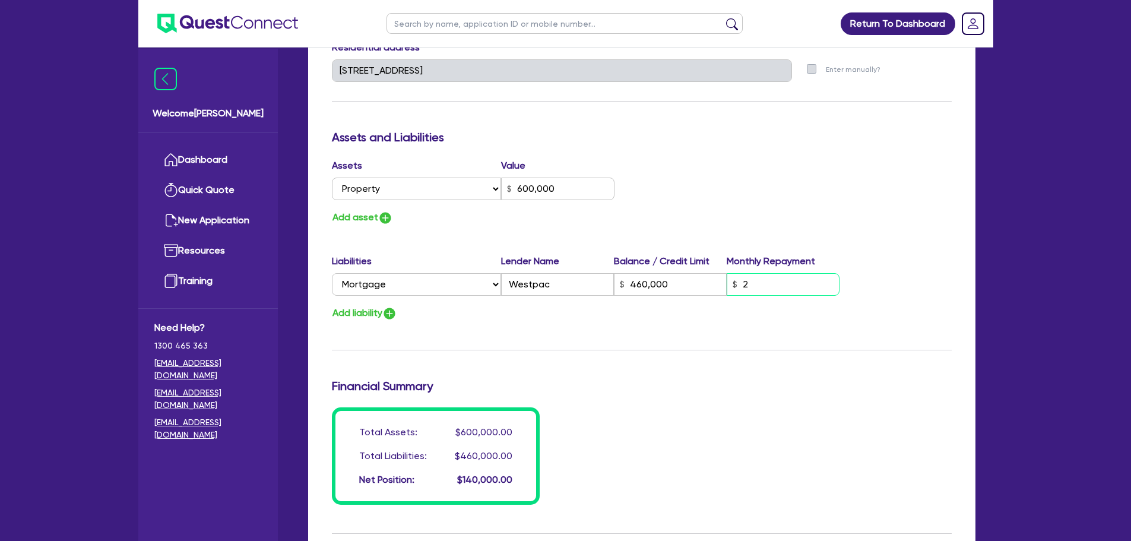
type input "20"
type input "2"
type input "0448 281 499"
type input "600,000"
type input "460,000"
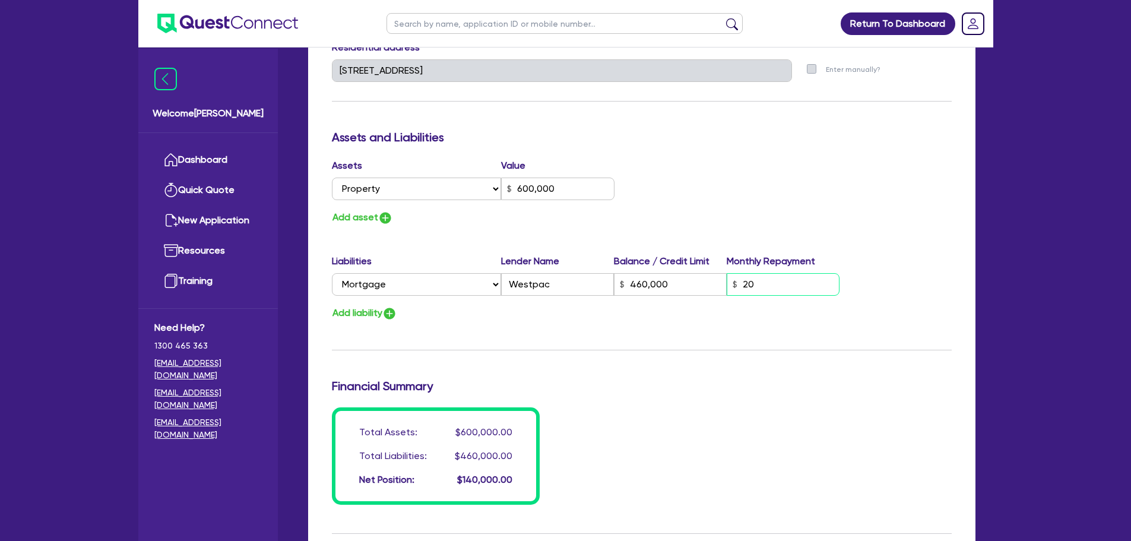
type input "200"
type input "2"
type input "0448 281 499"
type input "600,000"
type input "460,000"
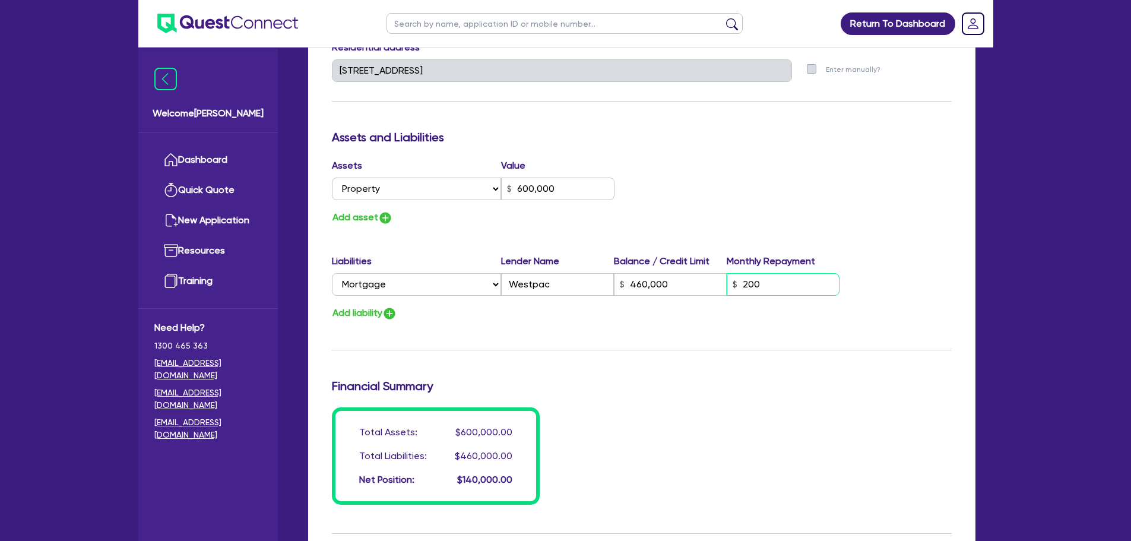
type input "2,000"
type input "2"
type input "0448 281 499"
type input "600,000"
type input "460,000"
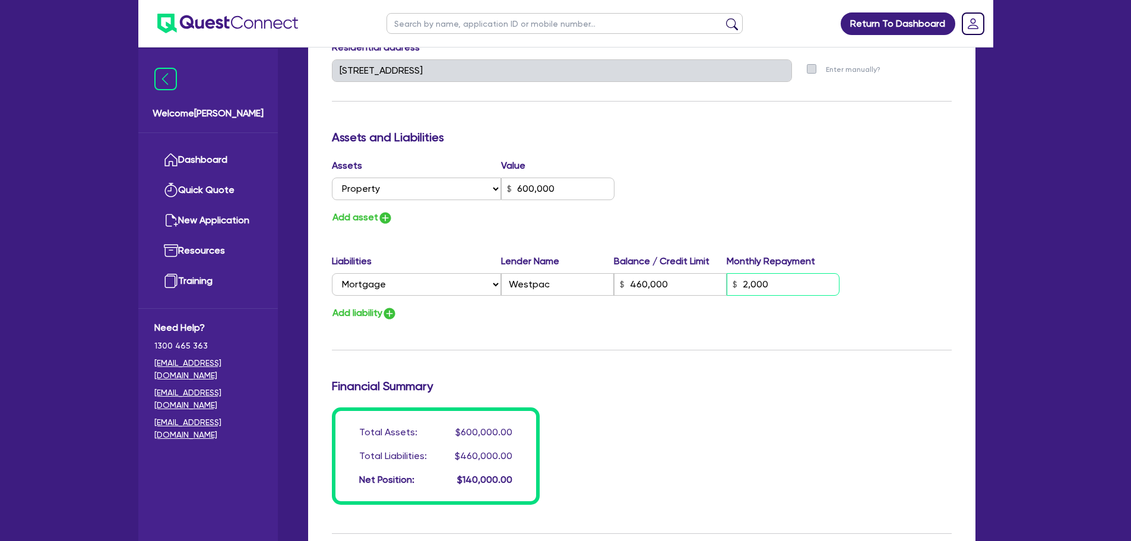
type input "20,000"
type input "2"
type input "0448 281 499"
type input "600,000"
type input "460,000"
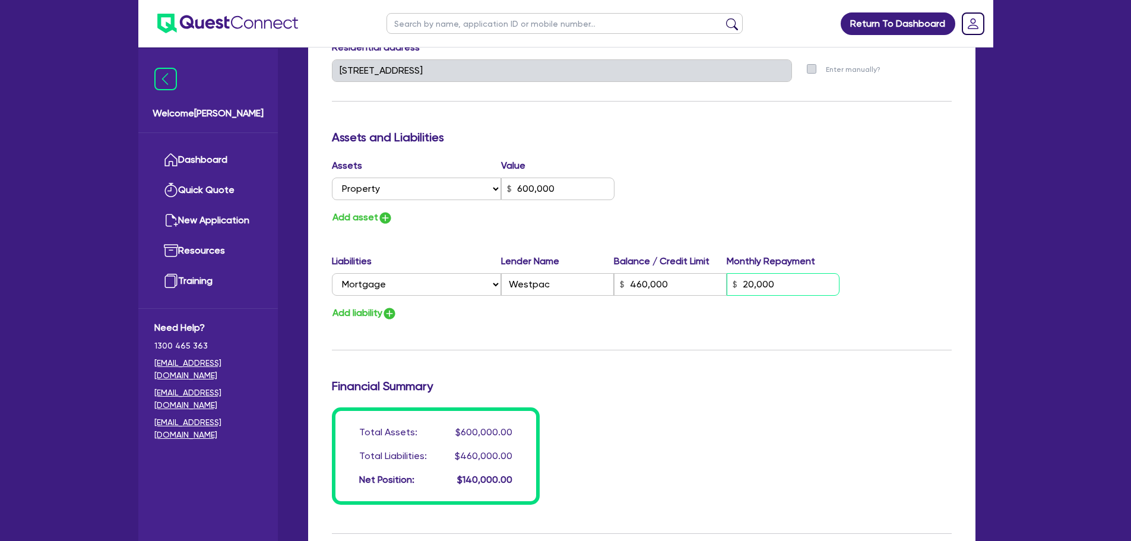
type input "2,000"
type input "2"
type input "0448 281 499"
type input "600,000"
type input "460,000"
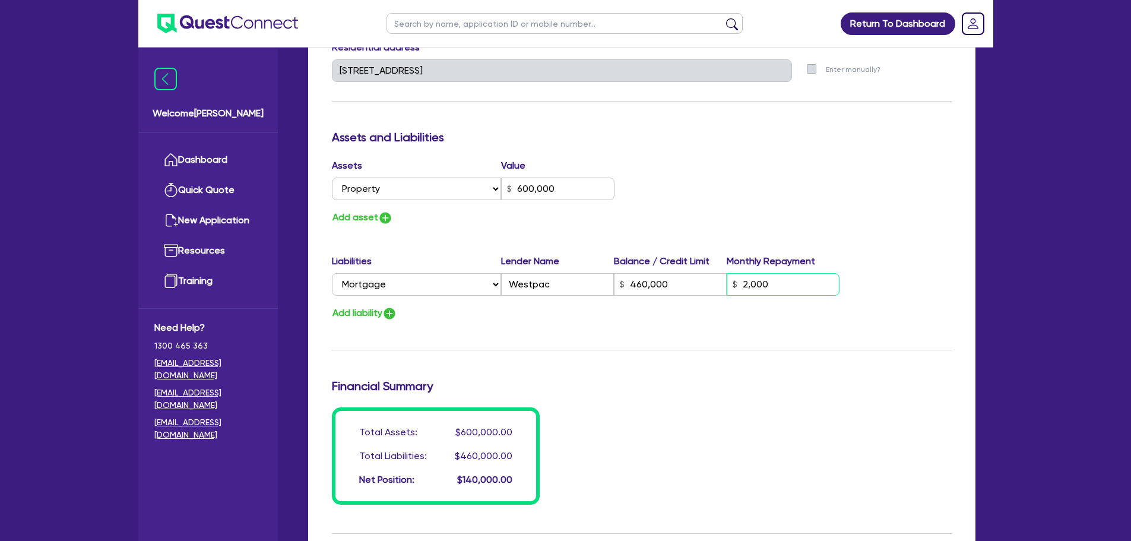
type input "200"
type input "2"
type input "0448 281 499"
type input "600,000"
type input "460,000"
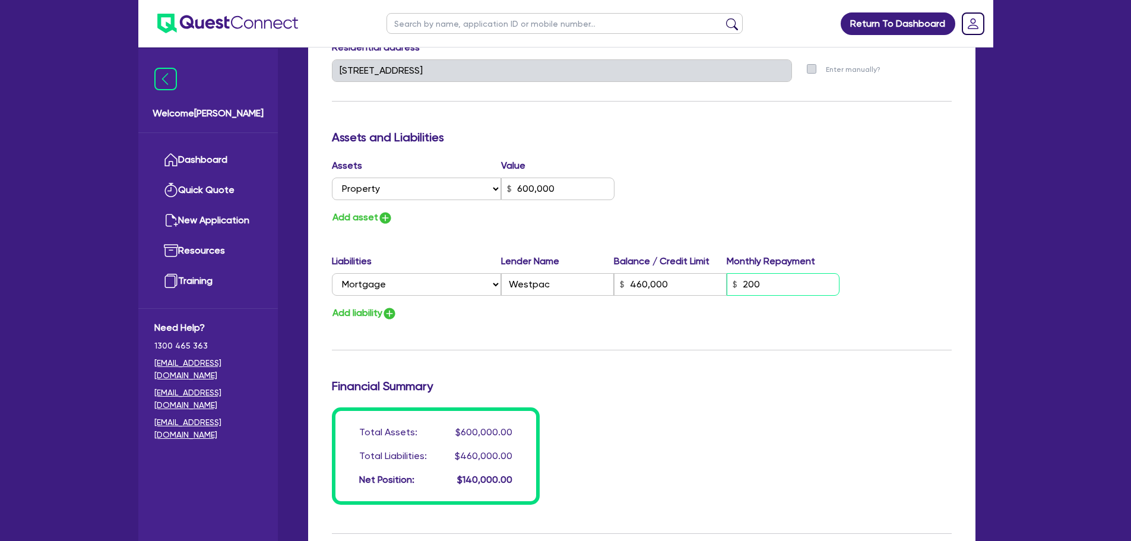
type input "20"
type input "2"
type input "0448 281 499"
type input "600,000"
type input "460,000"
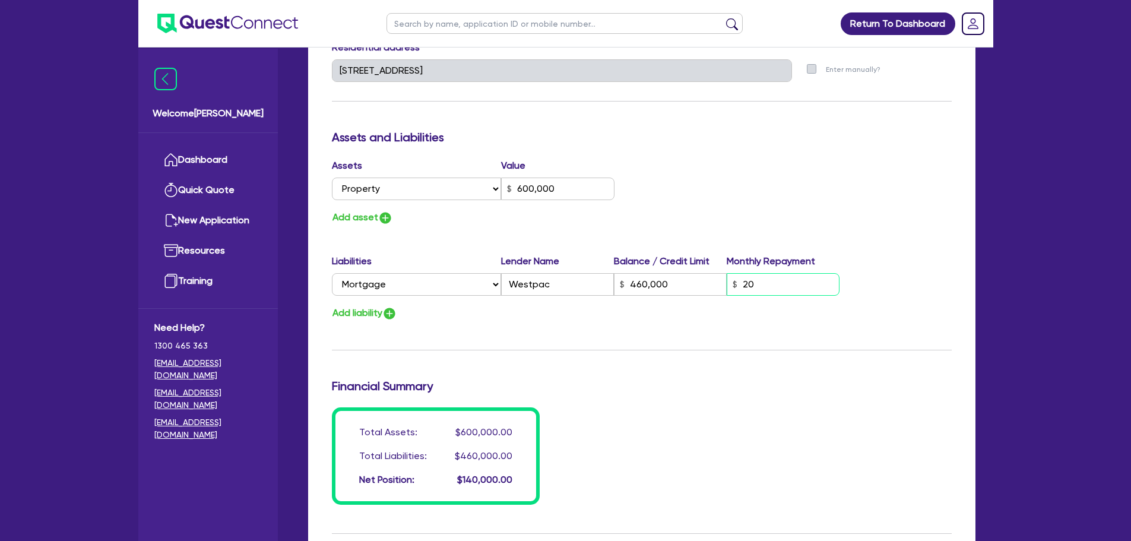
type input "2"
type input "0448 281 499"
type input "600,000"
type input "460,000"
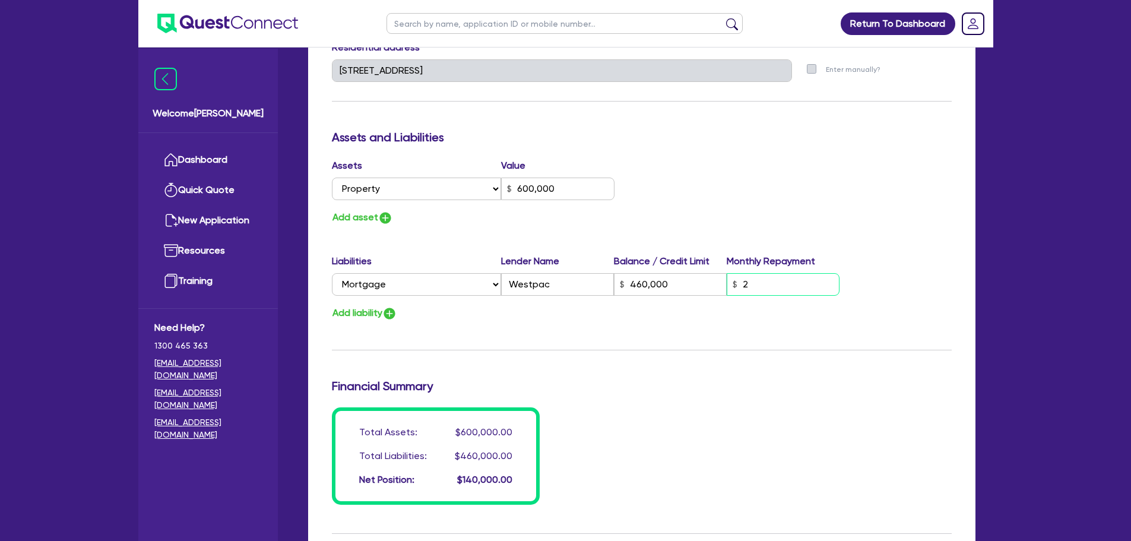
type input "25"
type input "2"
type input "0448 281 499"
type input "600,000"
type input "460,000"
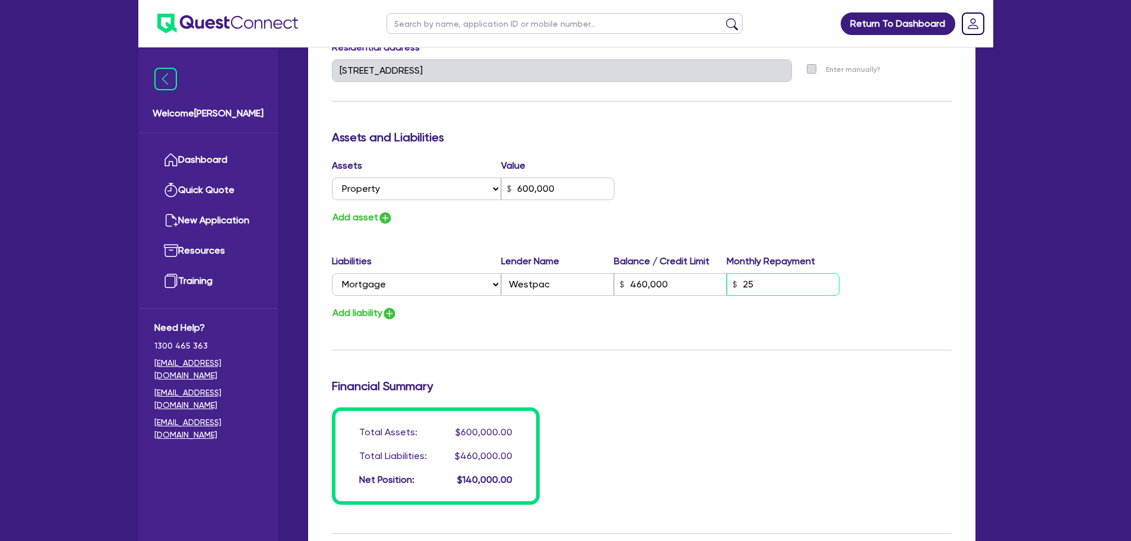
type input "250"
type input "2"
type input "0448 281 499"
type input "600,000"
type input "460,000"
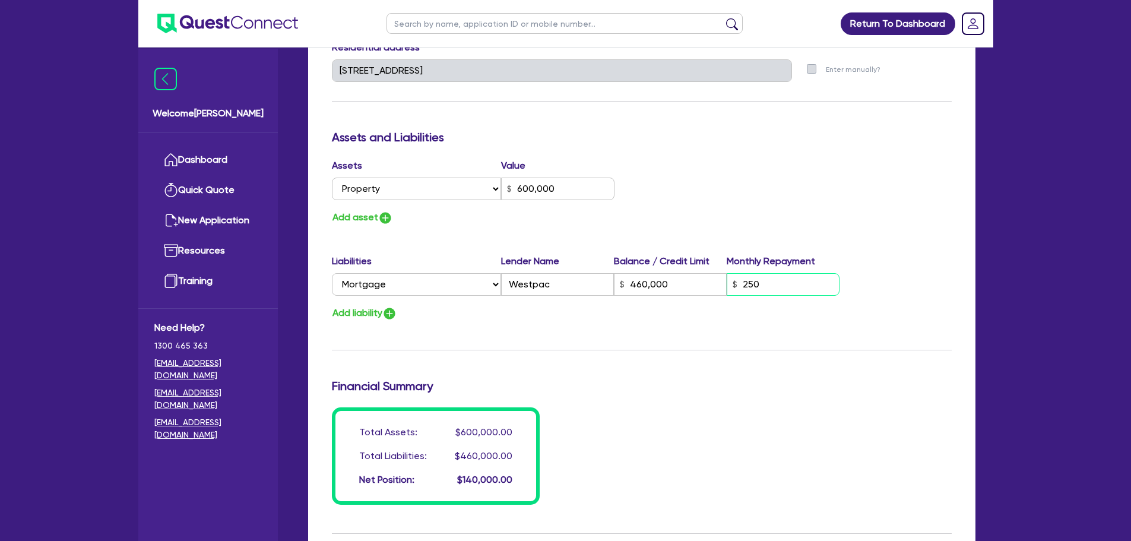
type input "2,500"
type input "2"
type input "0448 281 499"
type input "600,000"
type input "460,000"
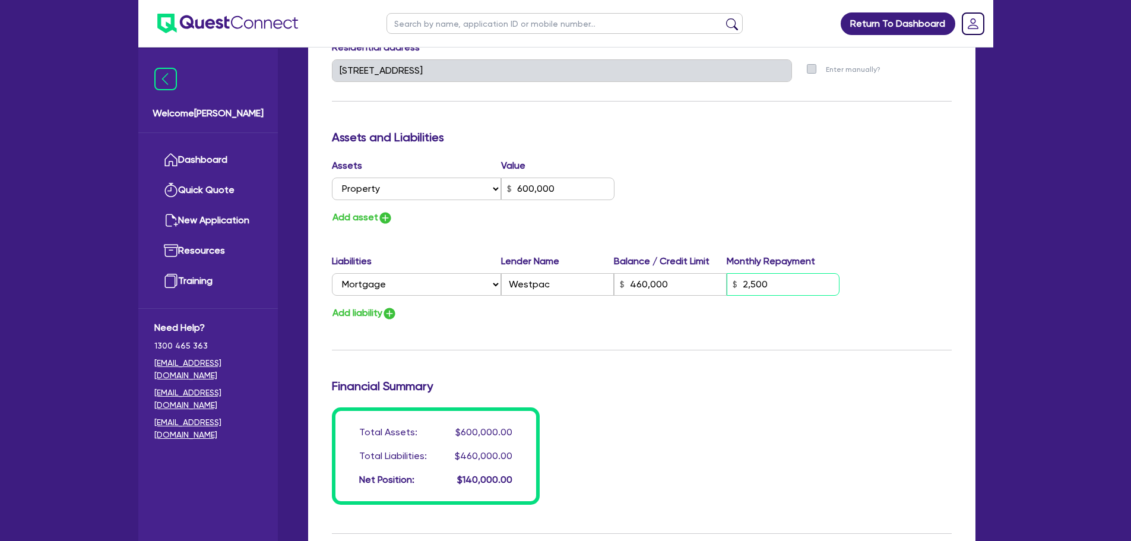
type input "25,000"
type input "2"
type input "0448 281 499"
type input "600,000"
type input "460,000"
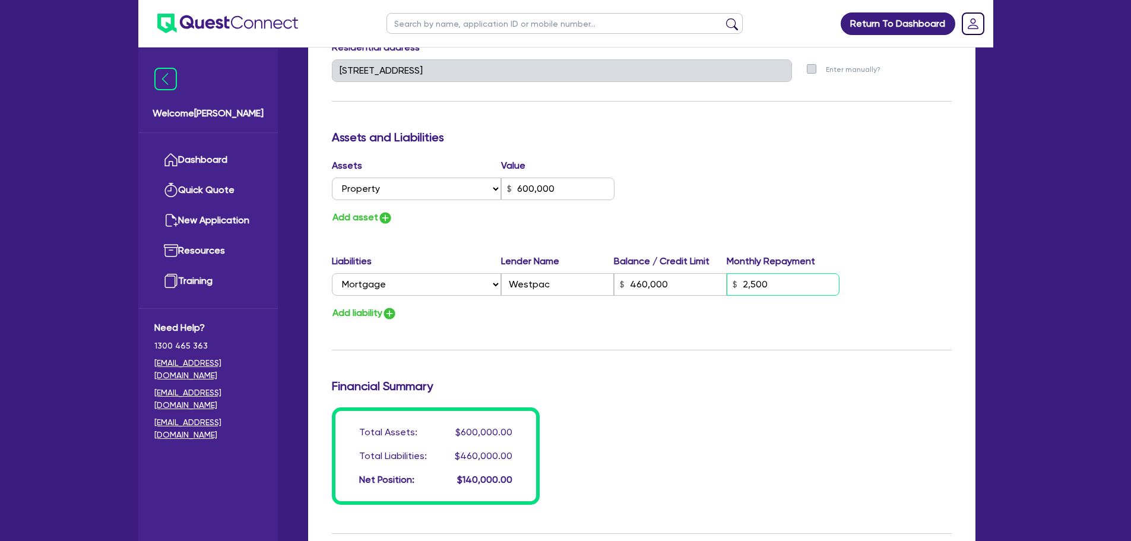
type input "2,500"
click at [683, 335] on div "Update residential status for Director #1 Boarding is only acceptable when the …" at bounding box center [642, 66] width 620 height 878
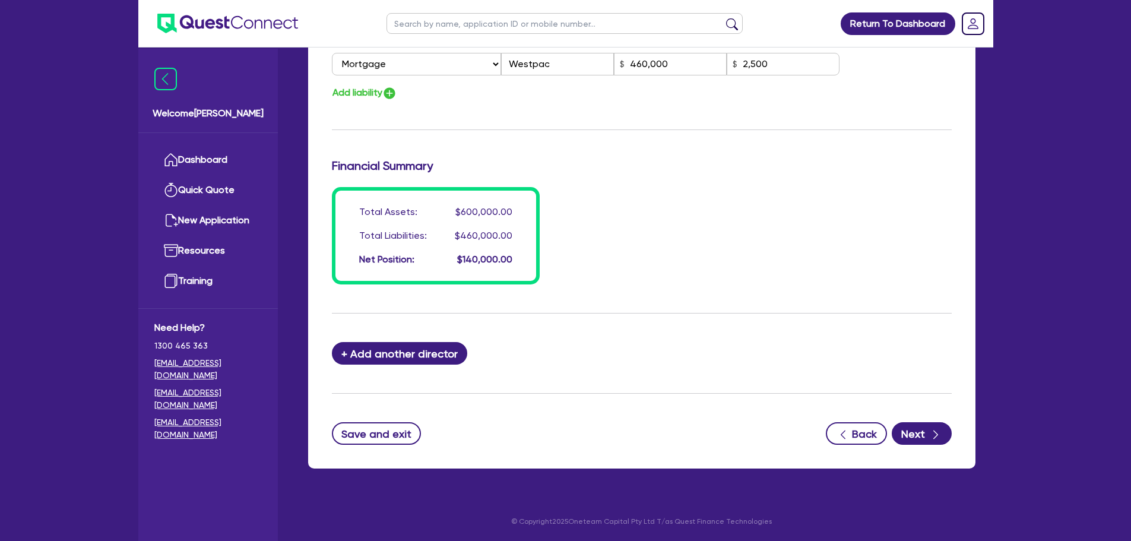
scroll to position [838, 0]
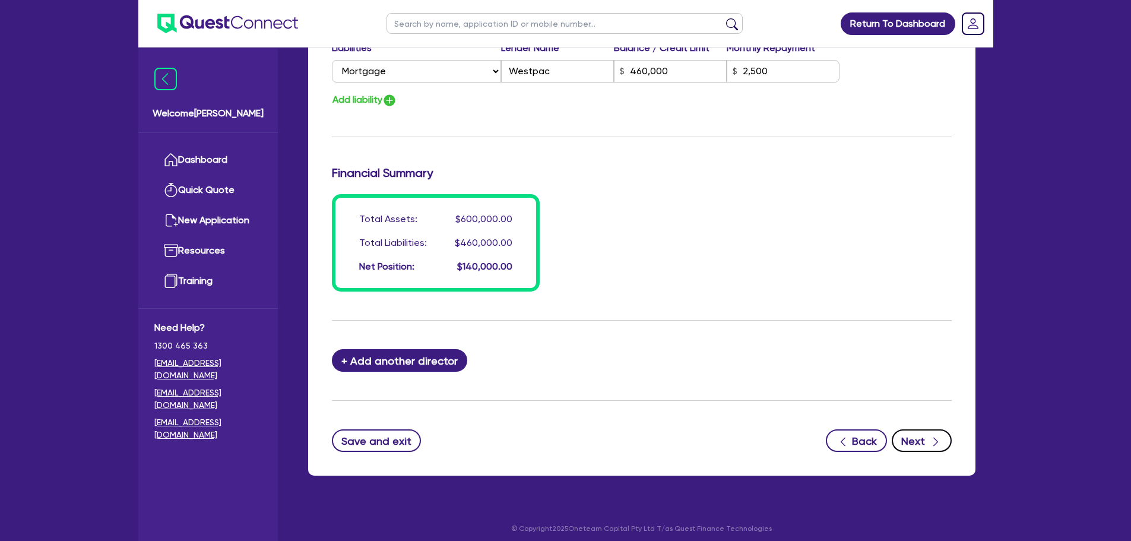
click at [928, 444] on button "Next" at bounding box center [922, 440] width 60 height 23
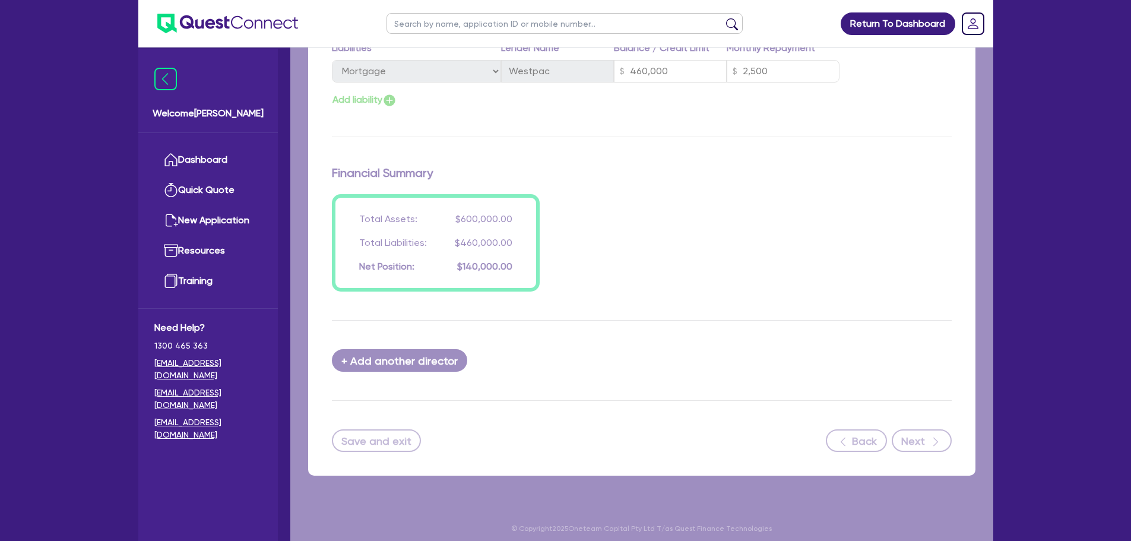
select select "CARS_AND_LIGHT_TRUCKS"
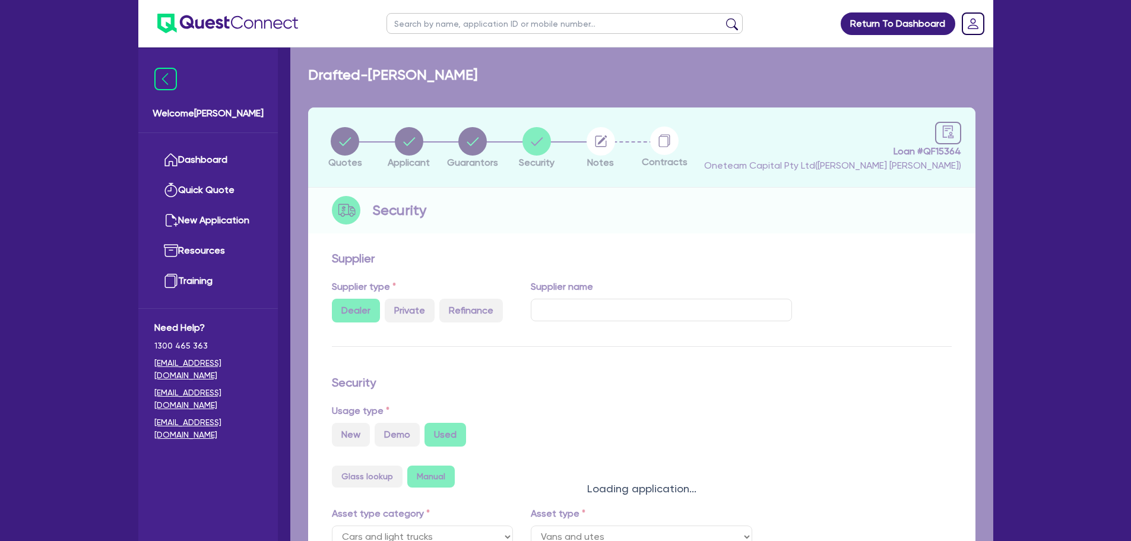
select select "VANS_AND_UTES"
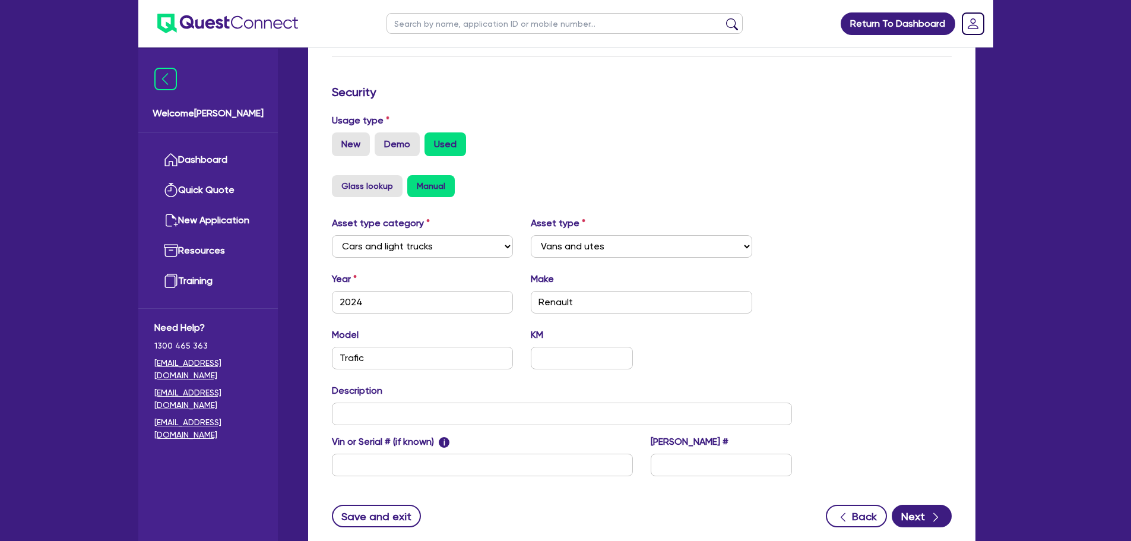
scroll to position [373, 0]
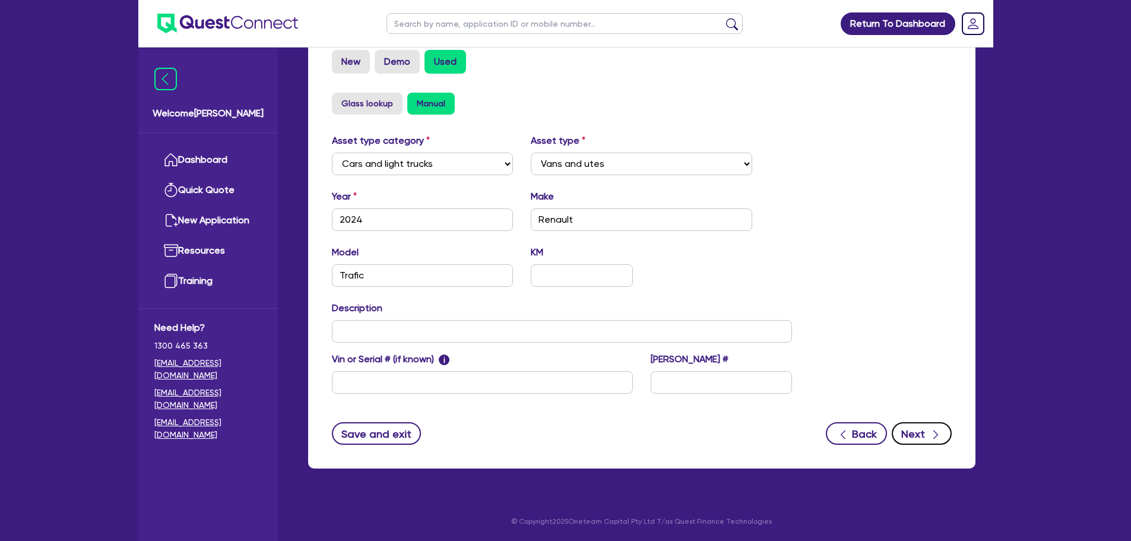
click at [907, 435] on button "Next" at bounding box center [922, 433] width 60 height 23
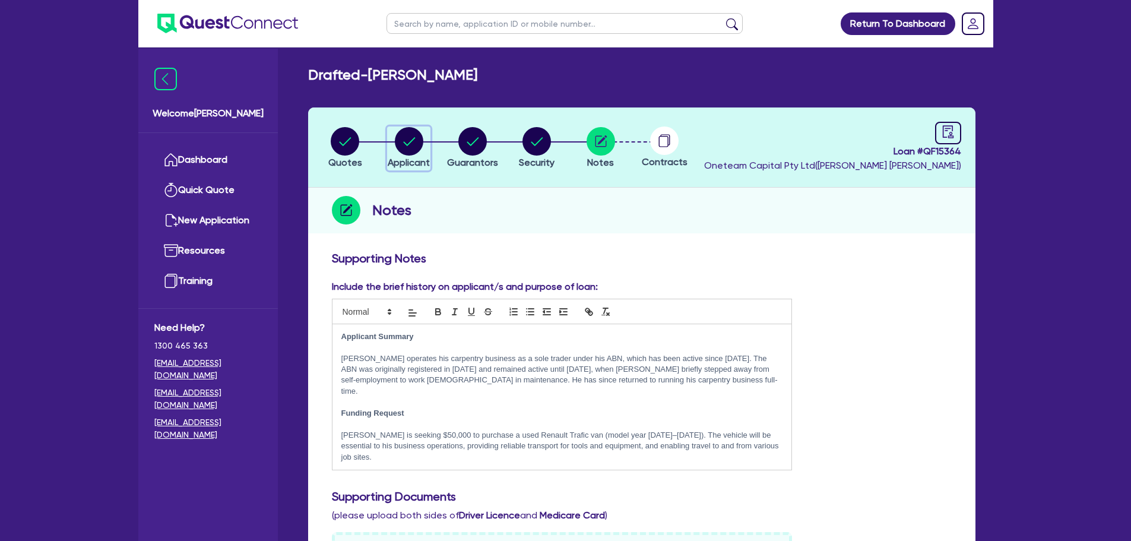
click at [403, 137] on circle "button" at bounding box center [409, 141] width 29 height 29
select select "SOLE_TRADER"
select select "BUILDING_CONSTRUCTION"
select select "TRADES_SERVICES_CONSUMERS"
